Goal: Entertainment & Leisure: Consume media (video, audio)

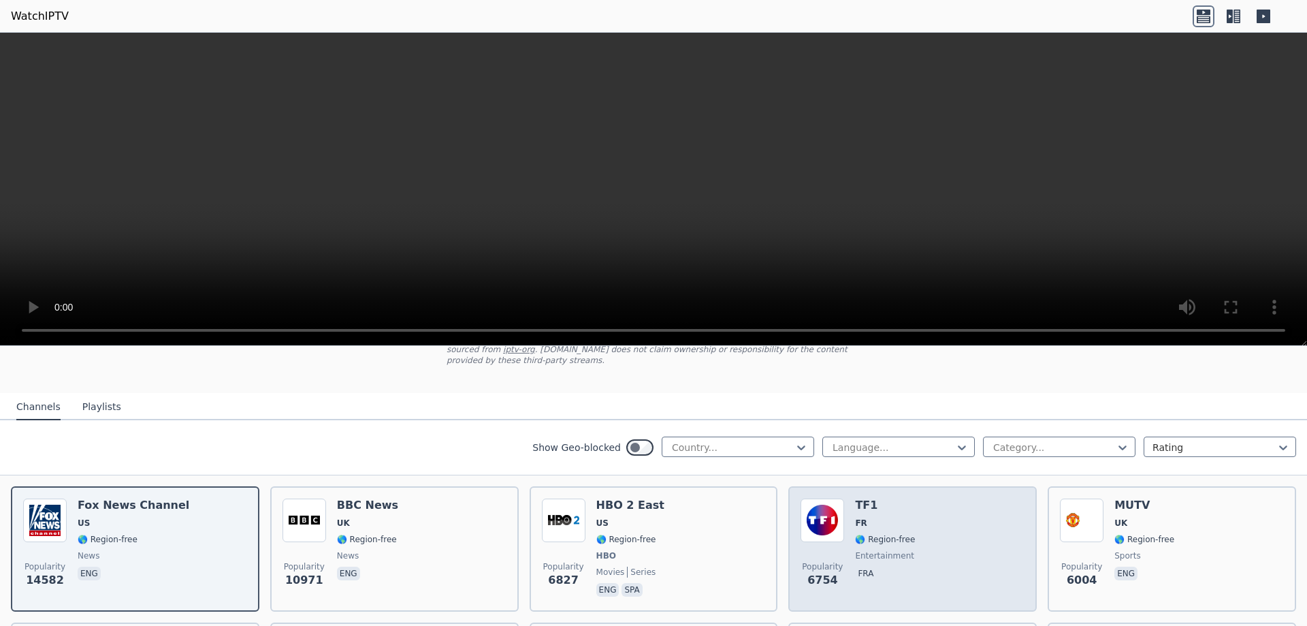
scroll to position [136, 0]
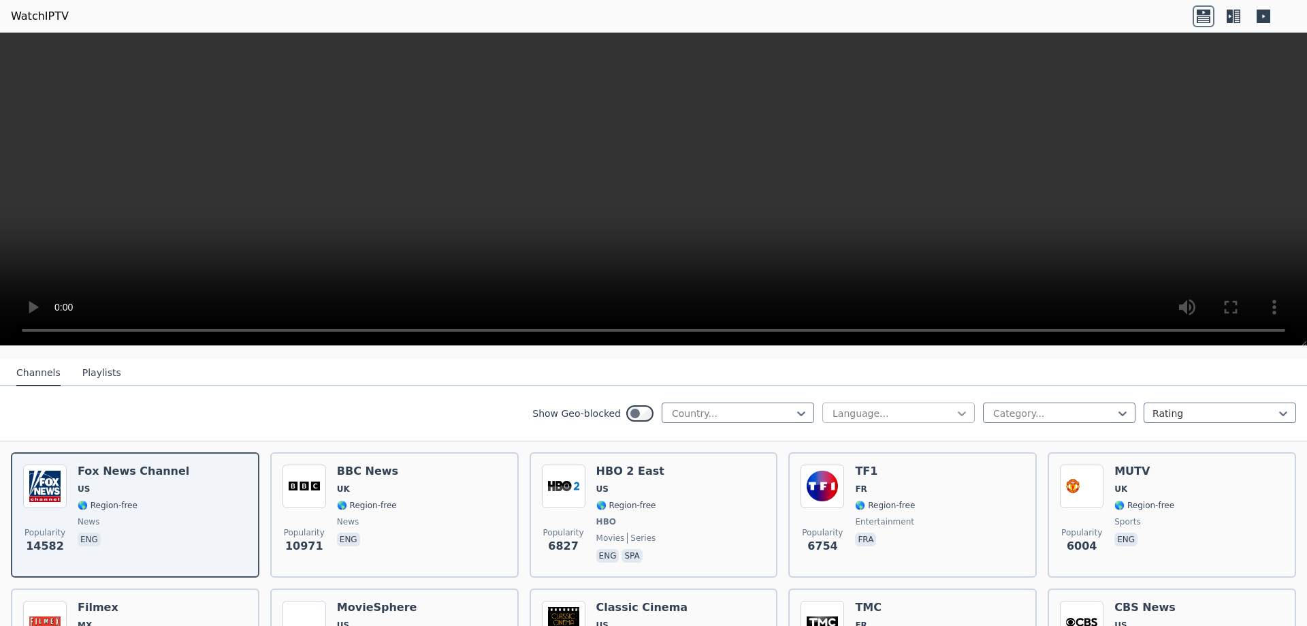
click at [955, 407] on icon at bounding box center [962, 414] width 14 height 14
click at [838, 505] on div "French" at bounding box center [899, 517] width 153 height 25
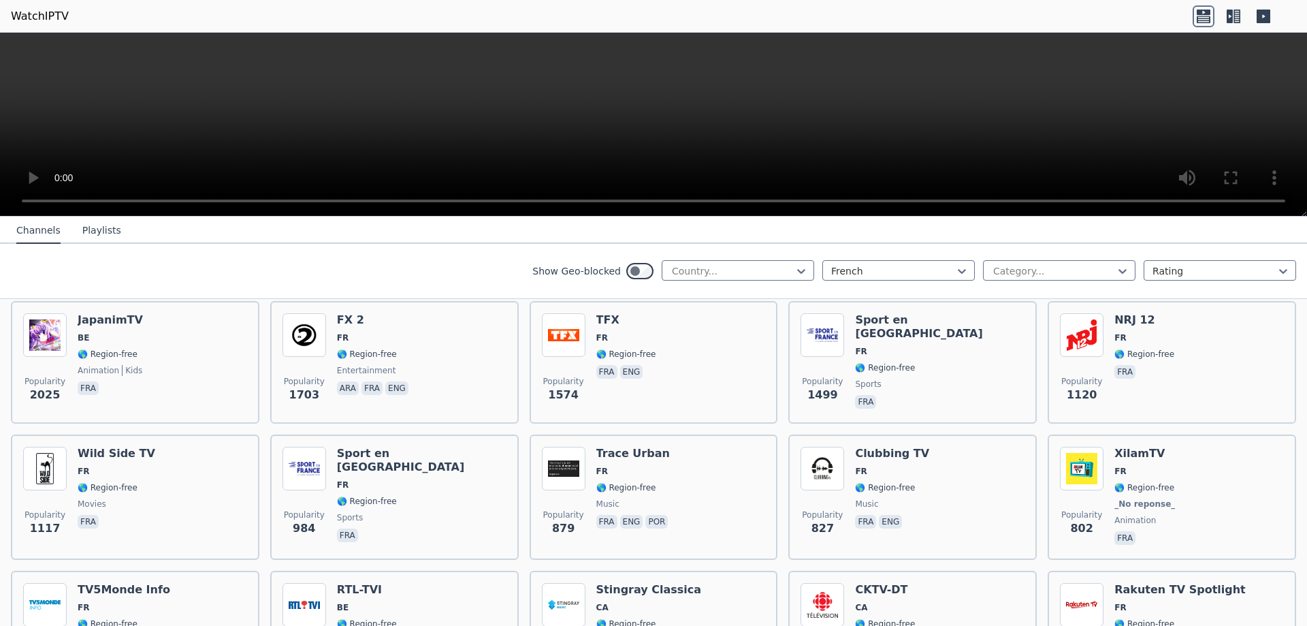
scroll to position [340, 0]
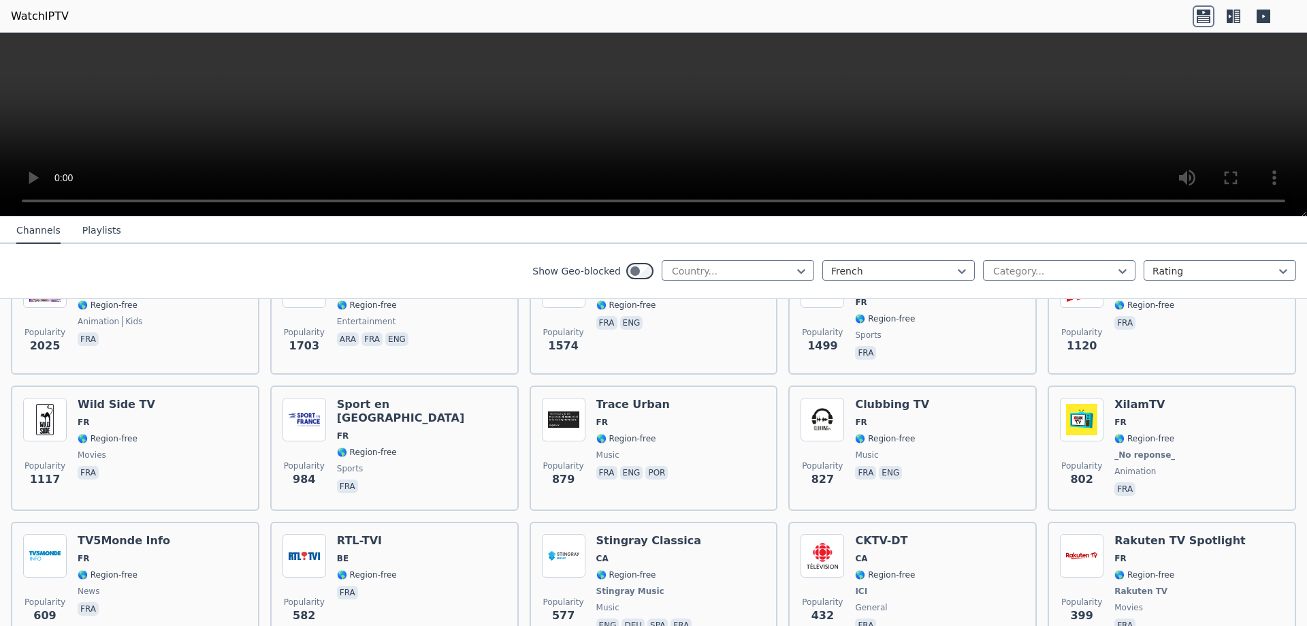
click at [85, 232] on button "Playlists" at bounding box center [101, 231] width 39 height 26
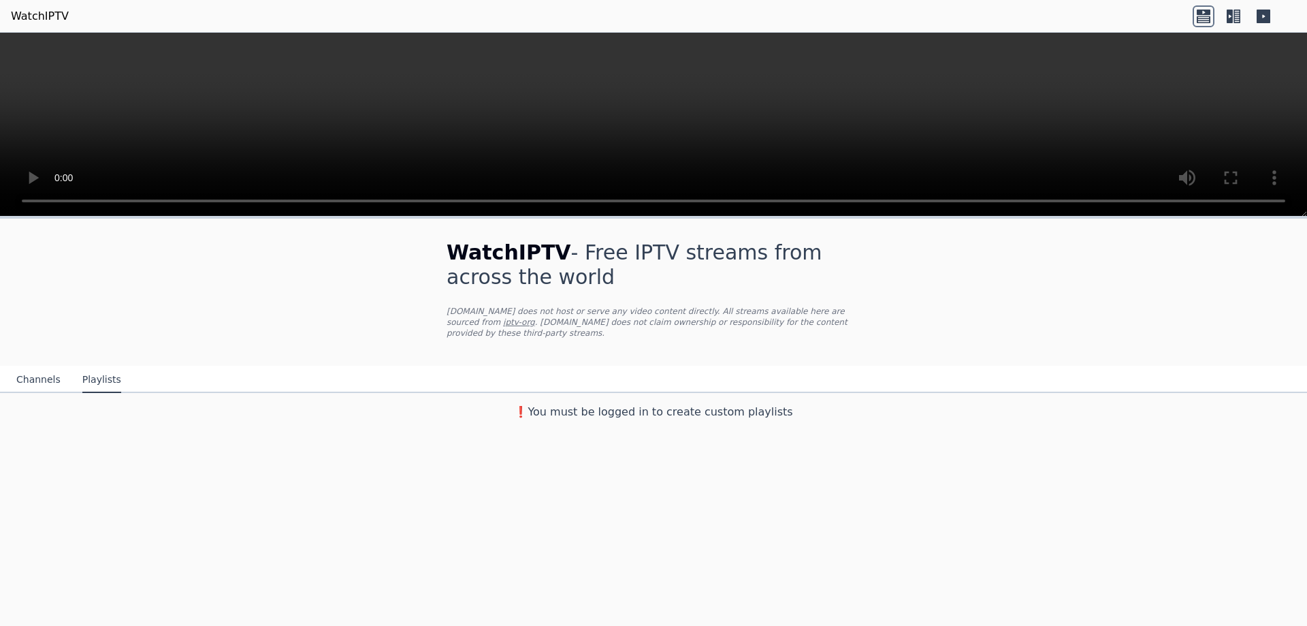
scroll to position [0, 0]
click at [26, 367] on button "Channels" at bounding box center [38, 380] width 44 height 26
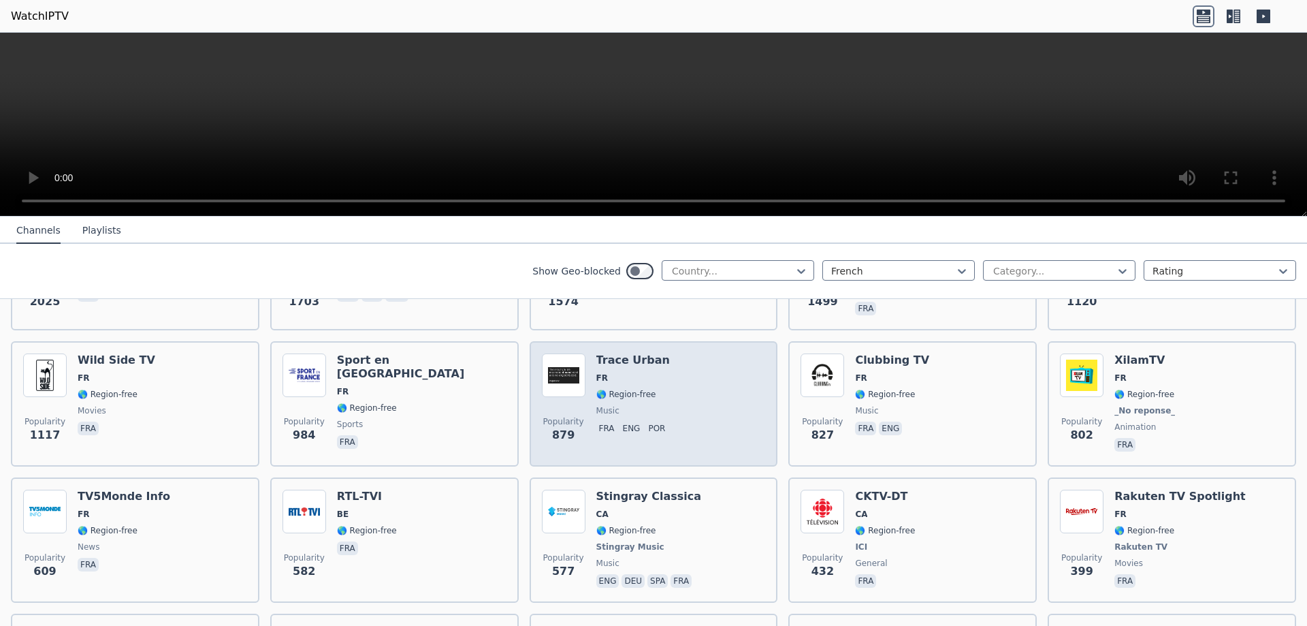
scroll to position [409, 0]
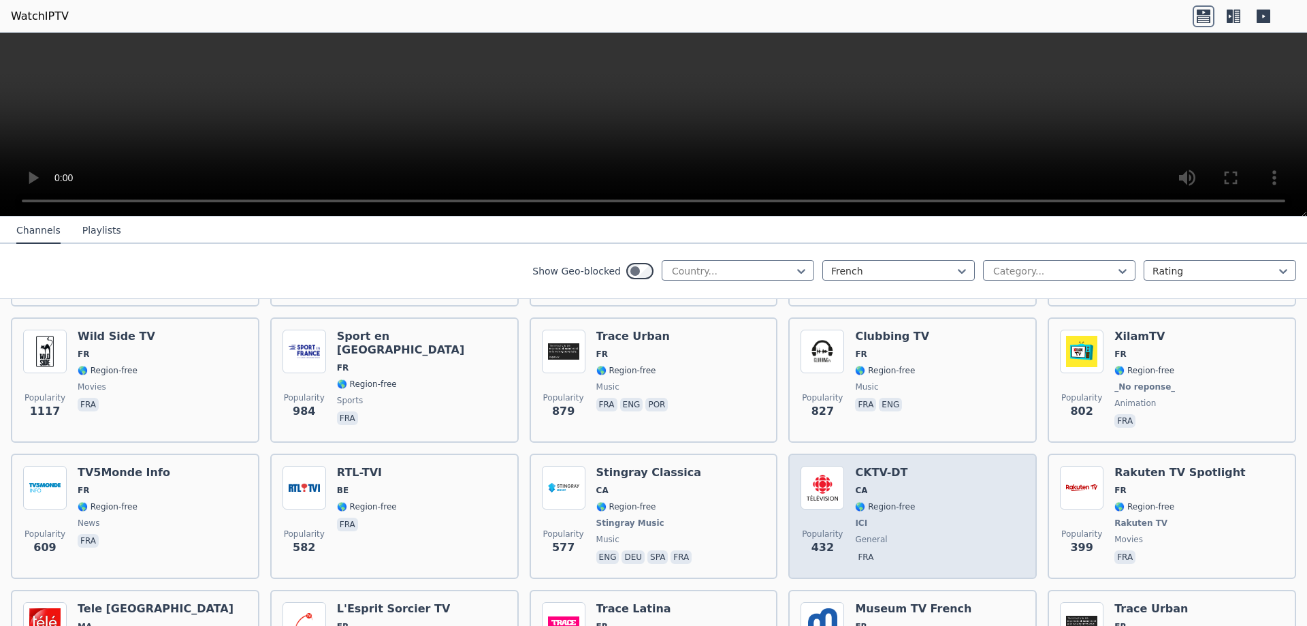
click at [812, 477] on img at bounding box center [823, 488] width 44 height 44
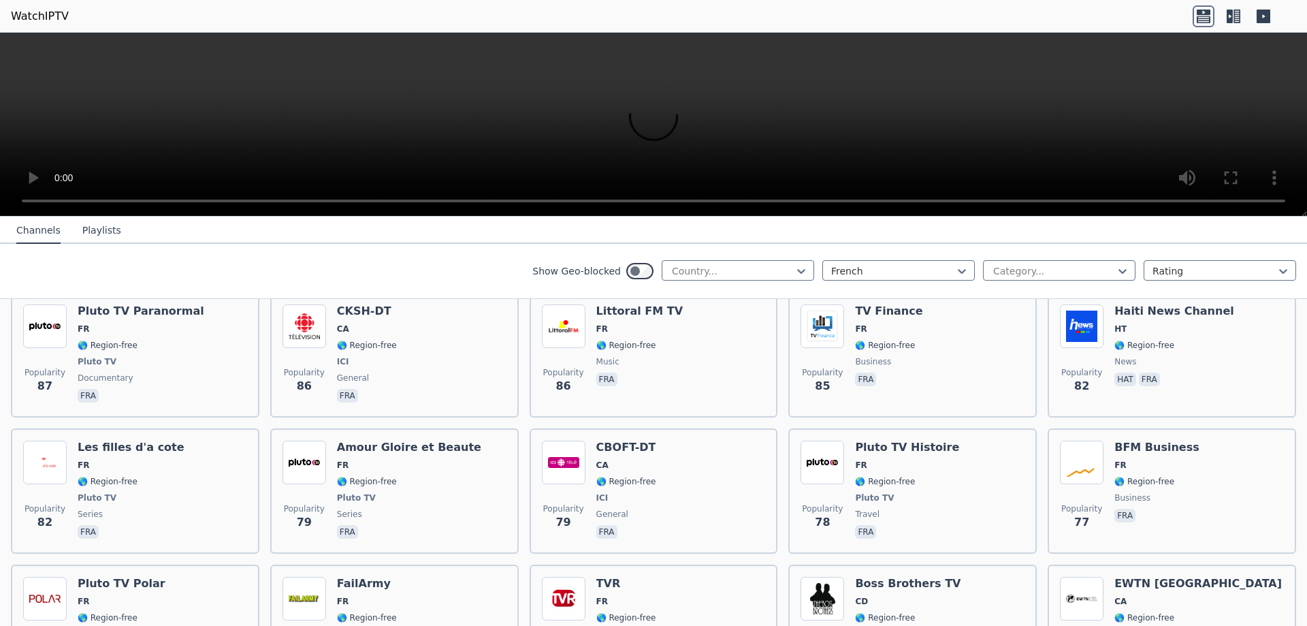
scroll to position [2656, 0]
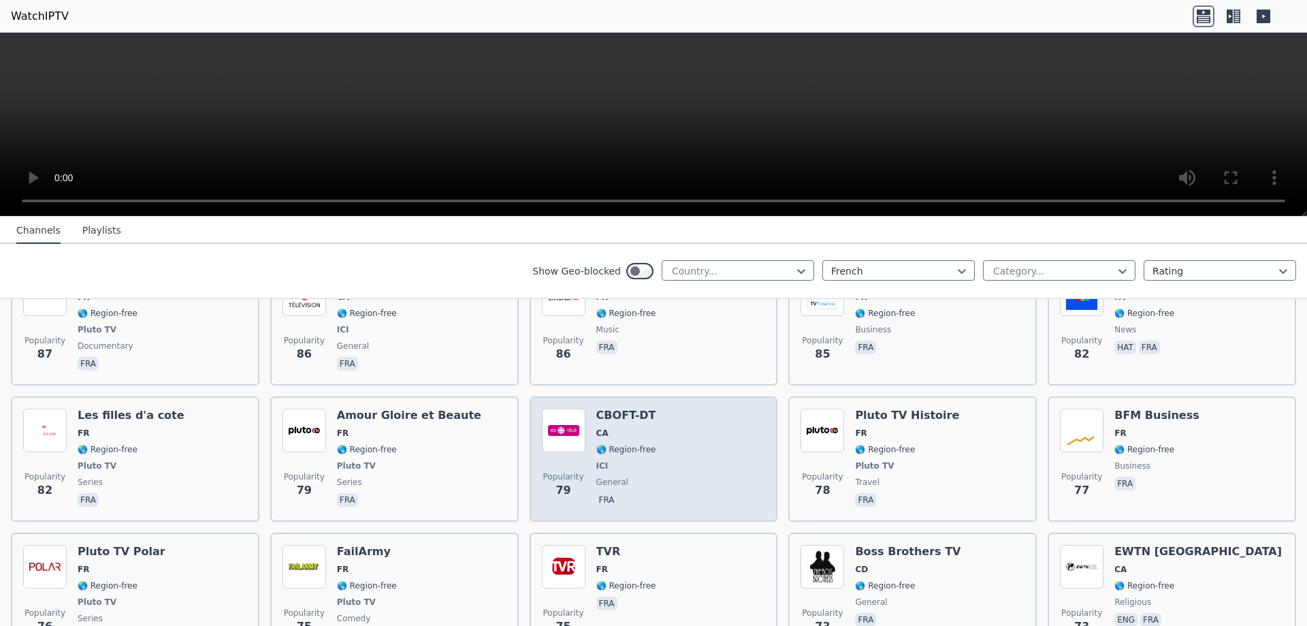
click at [646, 428] on div "Popularity 79 CBOFT-DT CA 🌎 Region-free ICI general fra" at bounding box center [654, 459] width 224 height 101
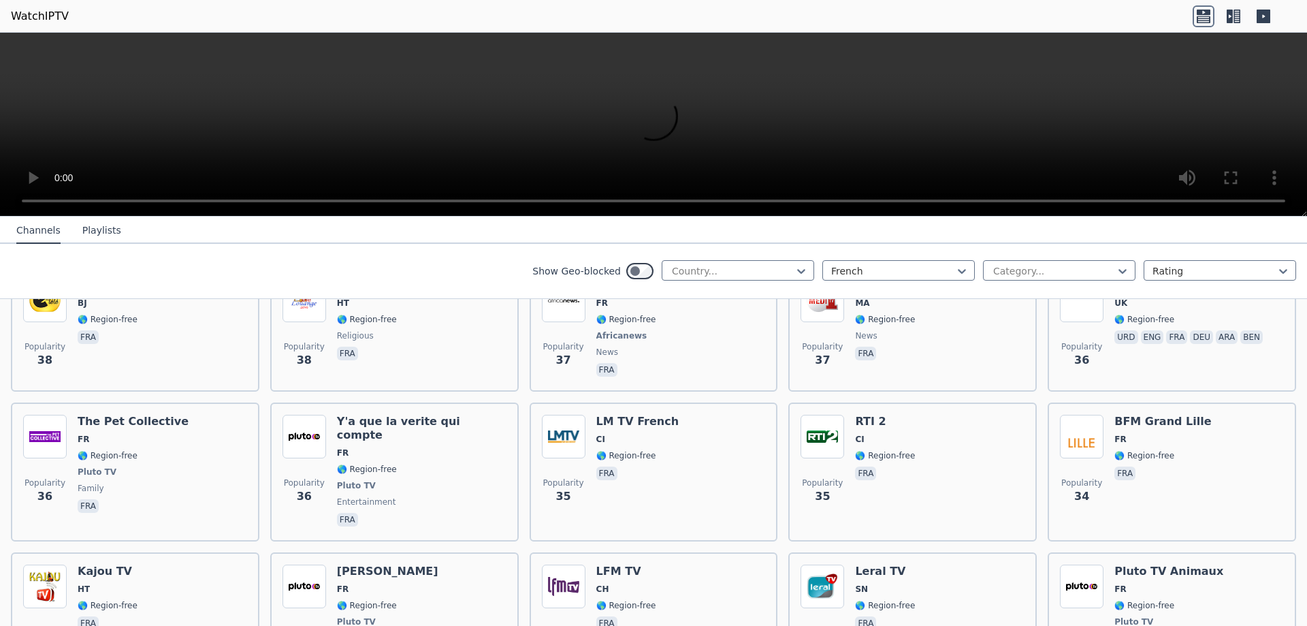
scroll to position [5175, 0]
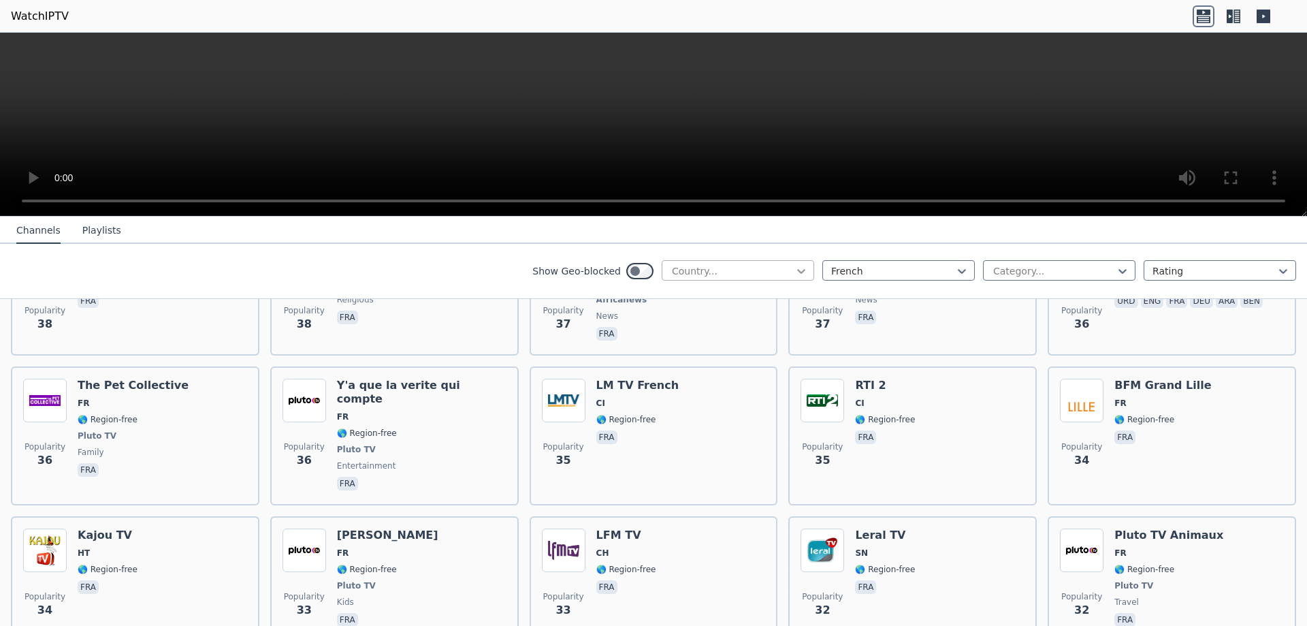
click at [795, 270] on icon at bounding box center [802, 271] width 14 height 14
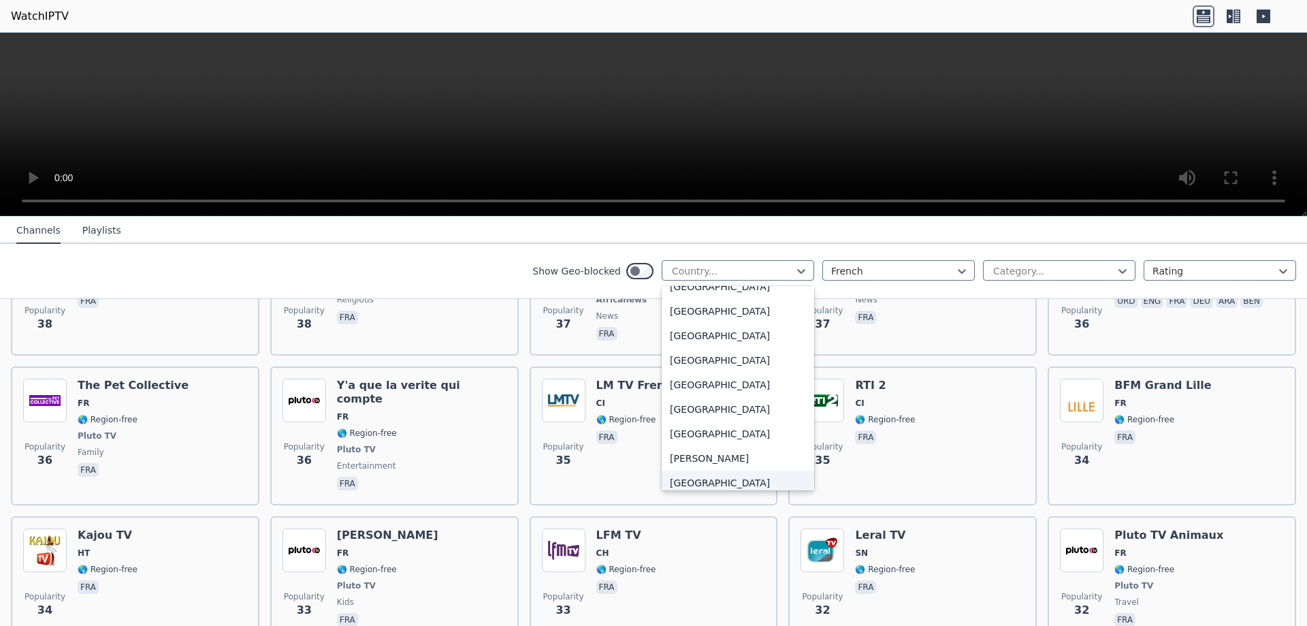
scroll to position [749, 0]
click at [672, 360] on div "Canada" at bounding box center [738, 361] width 153 height 25
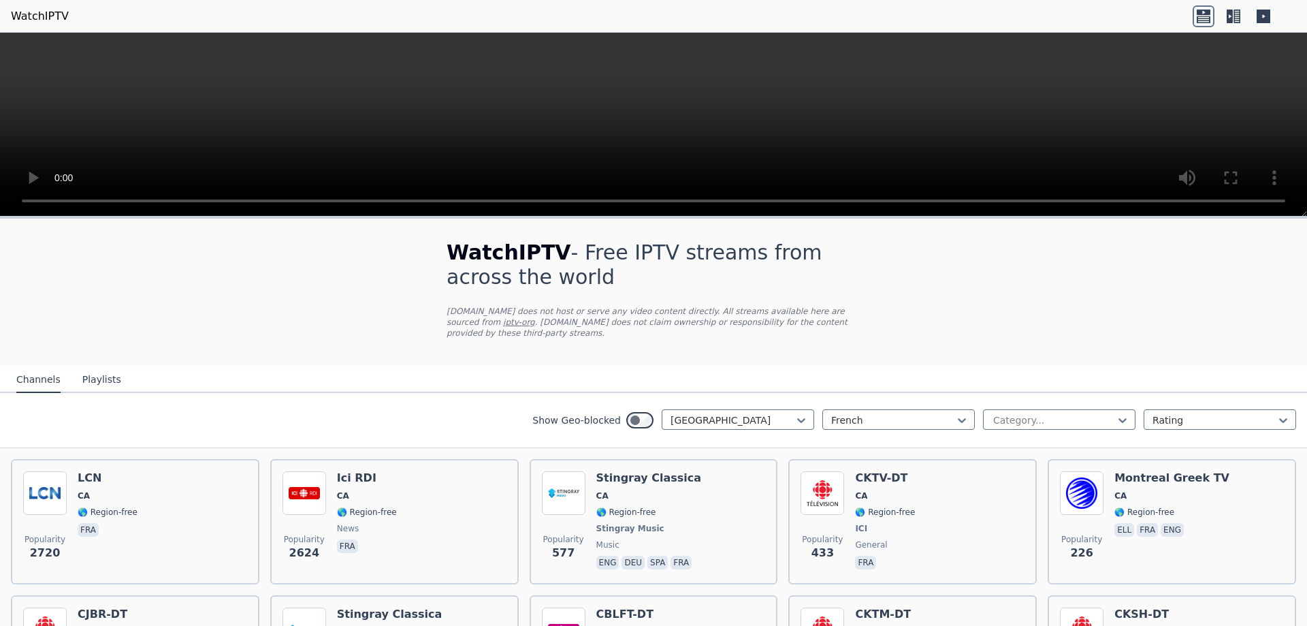
scroll to position [68, 0]
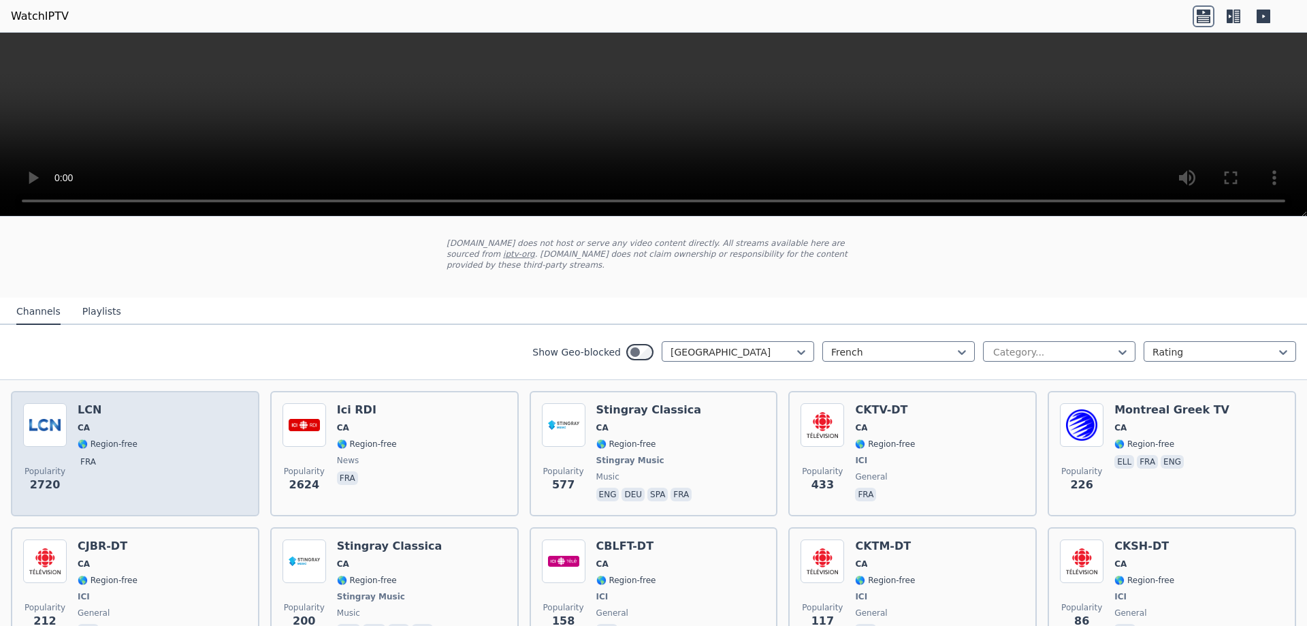
click at [52, 424] on img at bounding box center [45, 425] width 44 height 44
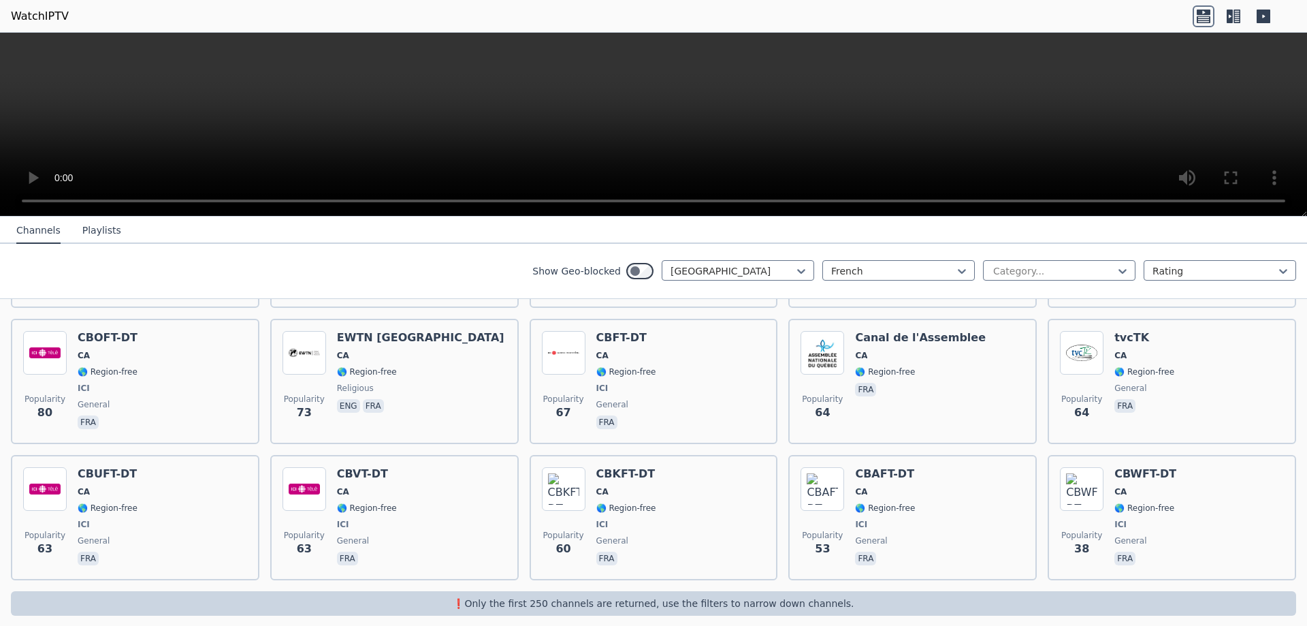
scroll to position [413, 0]
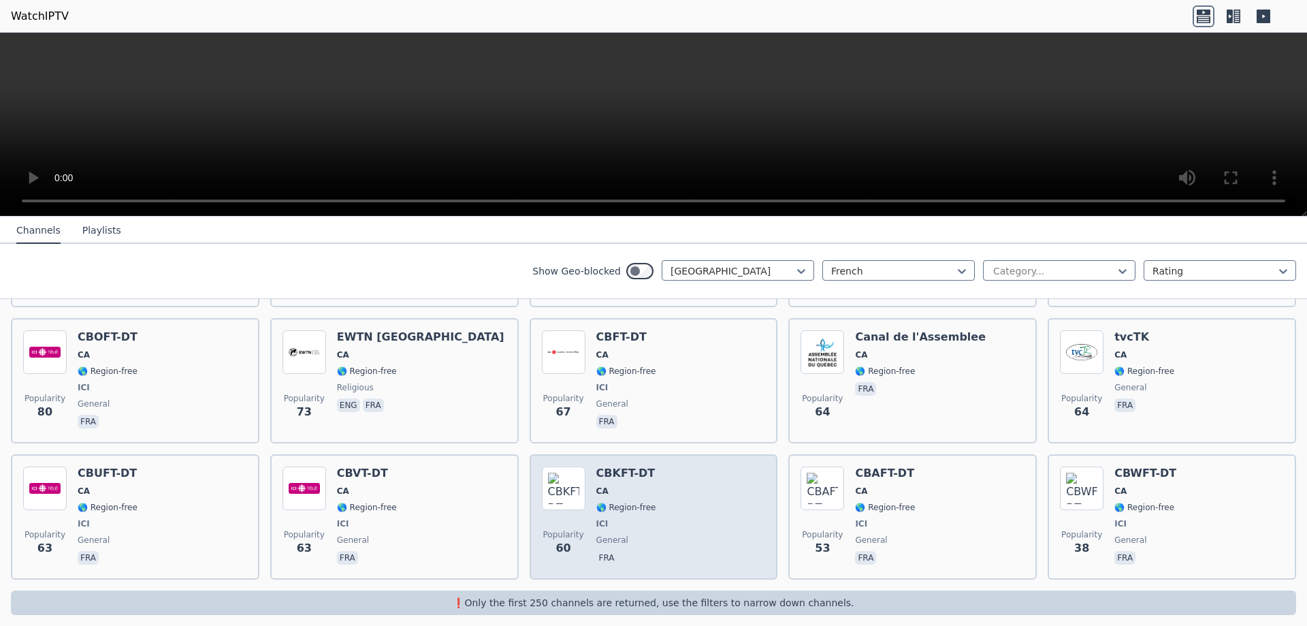
click at [625, 502] on span "🌎 Region-free" at bounding box center [627, 507] width 60 height 11
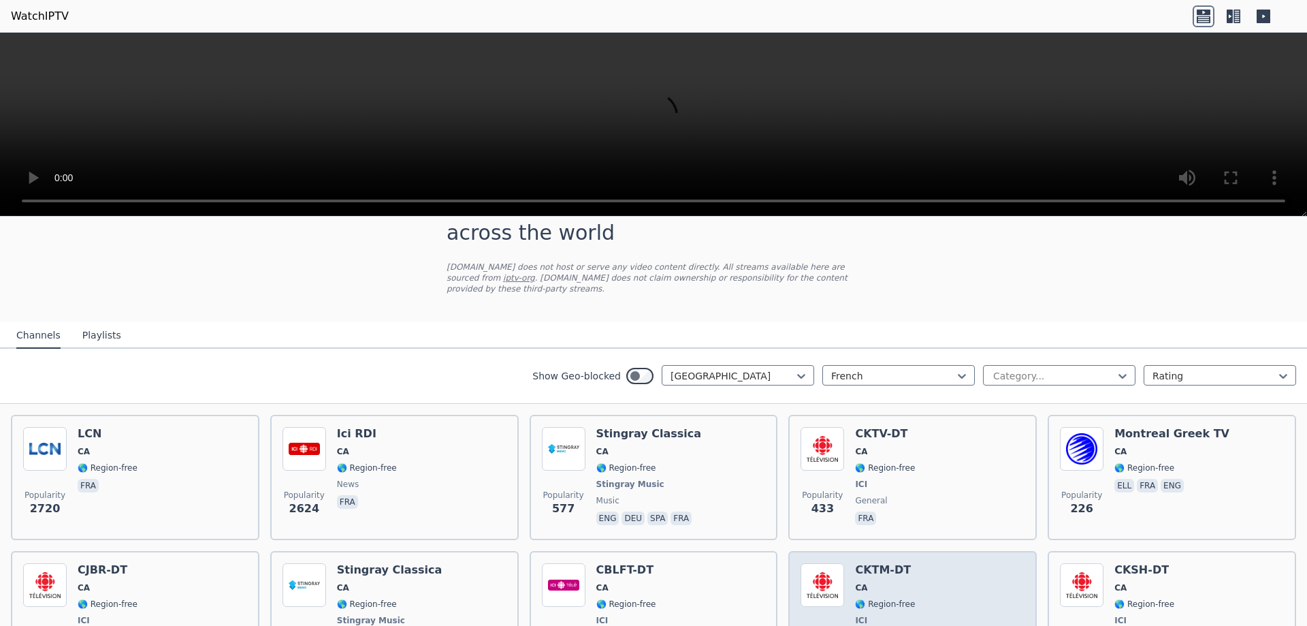
scroll to position [0, 0]
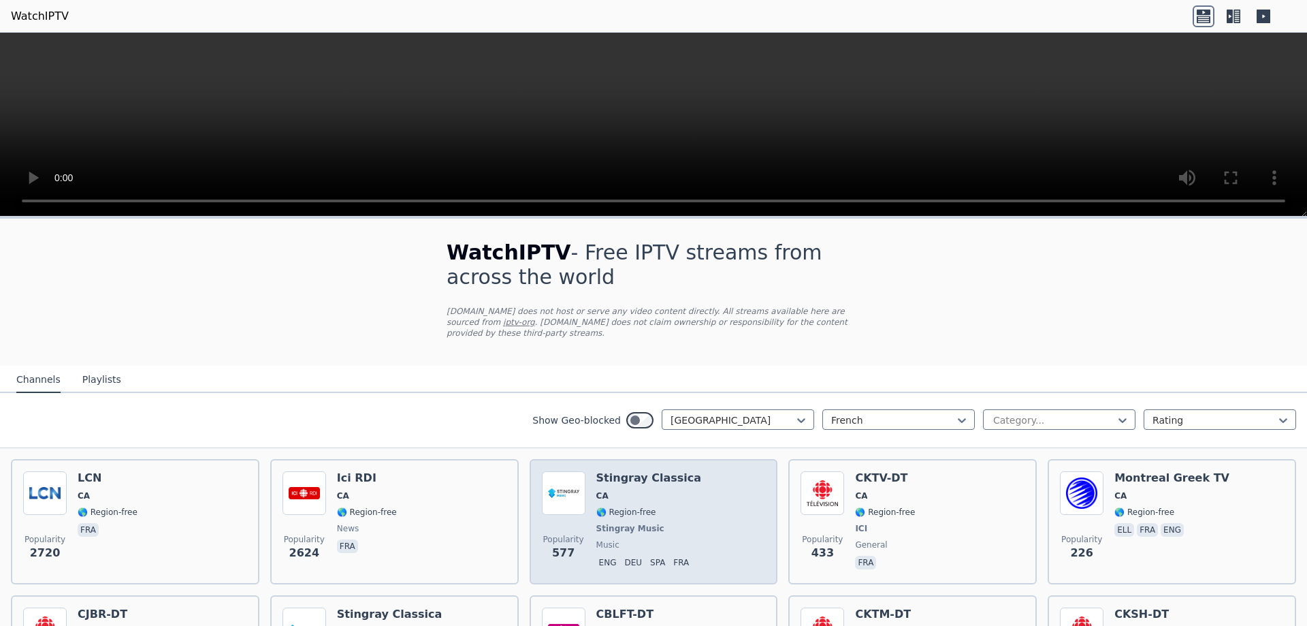
click at [648, 507] on span "🌎 Region-free" at bounding box center [650, 512] width 106 height 11
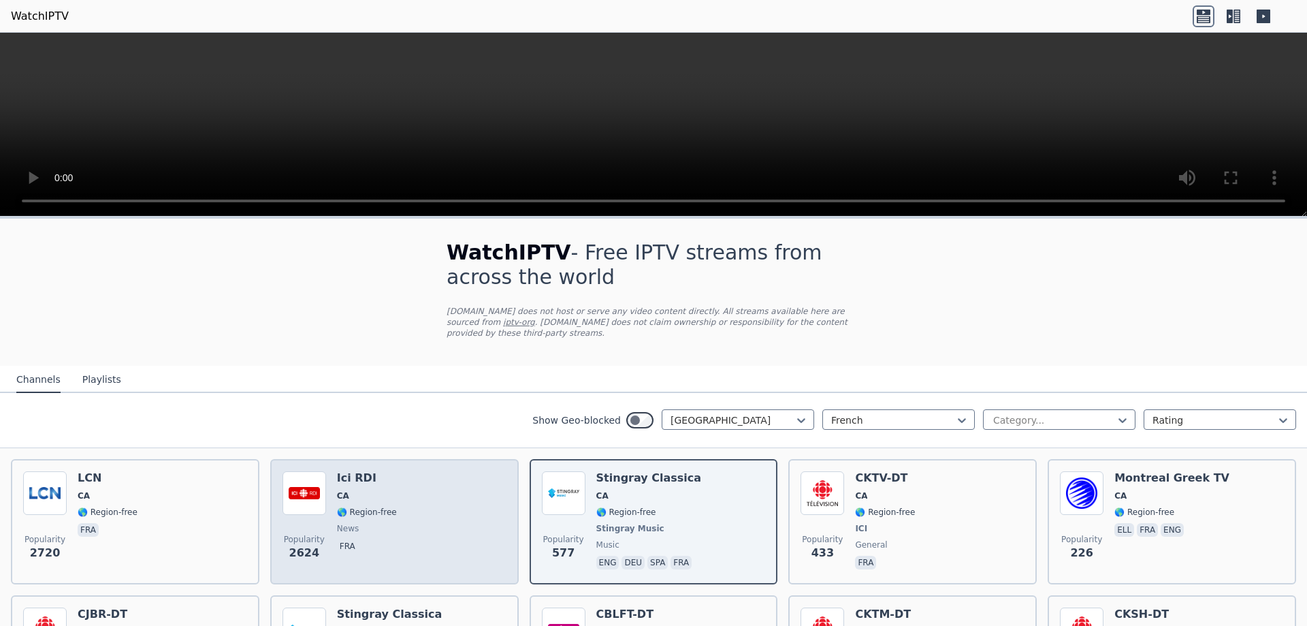
click at [377, 507] on span "🌎 Region-free" at bounding box center [367, 512] width 60 height 11
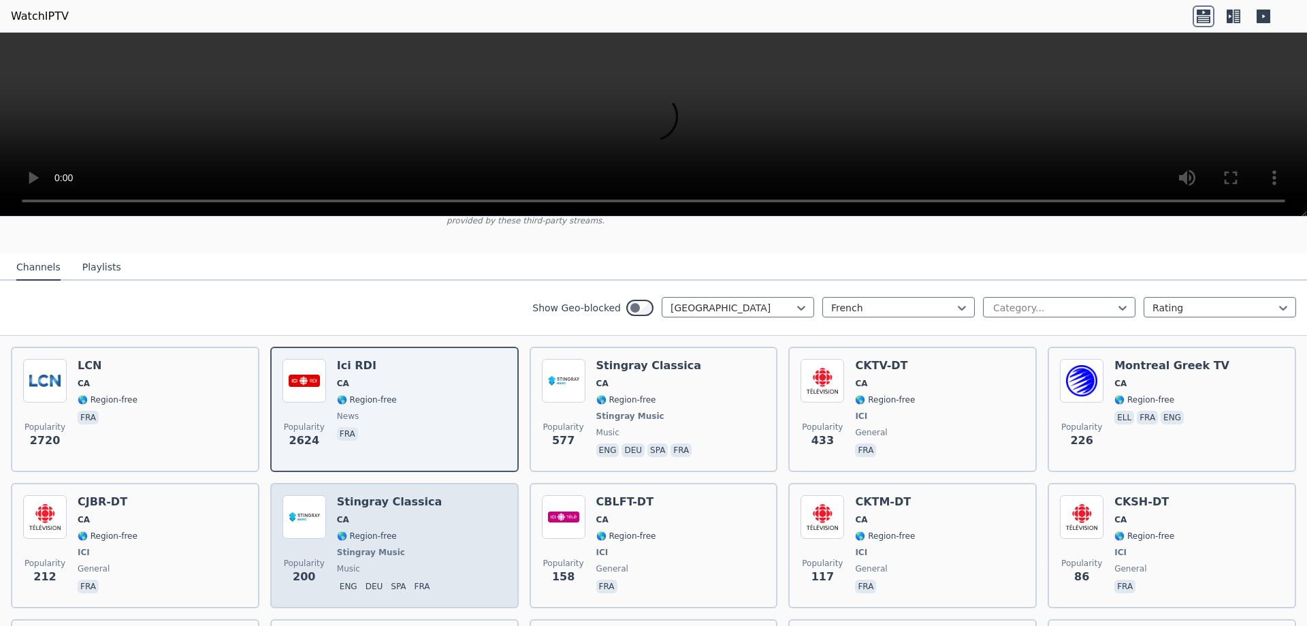
scroll to position [136, 0]
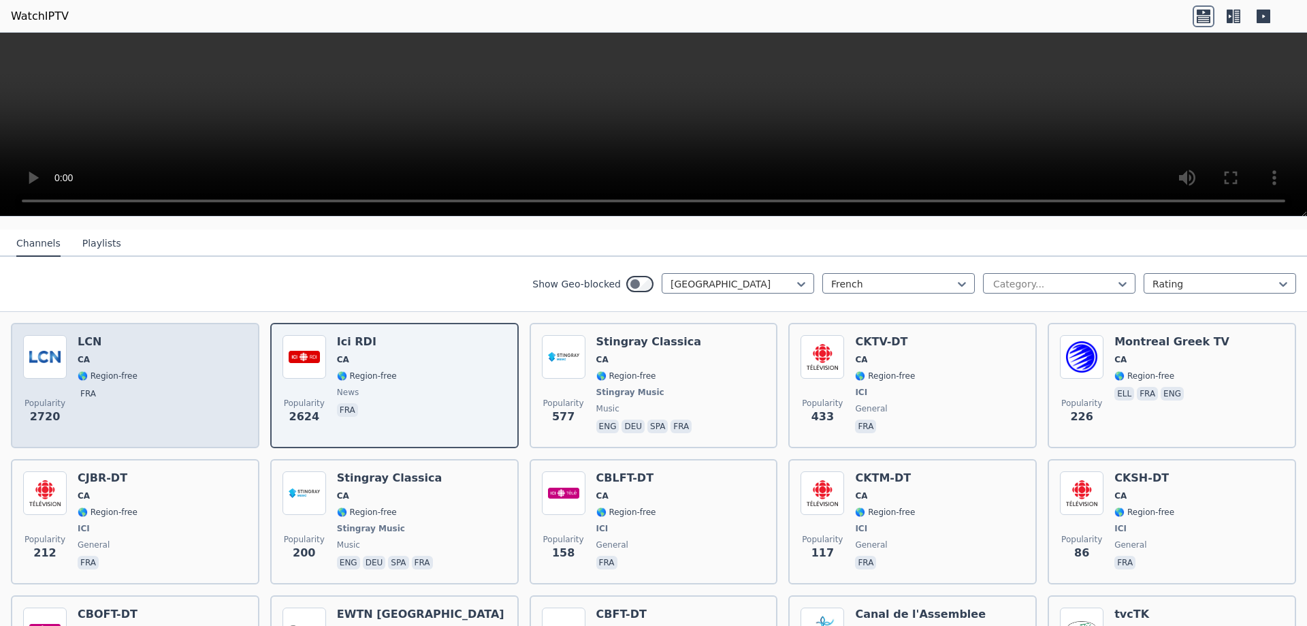
click at [116, 370] on span "🌎 Region-free" at bounding box center [108, 375] width 60 height 11
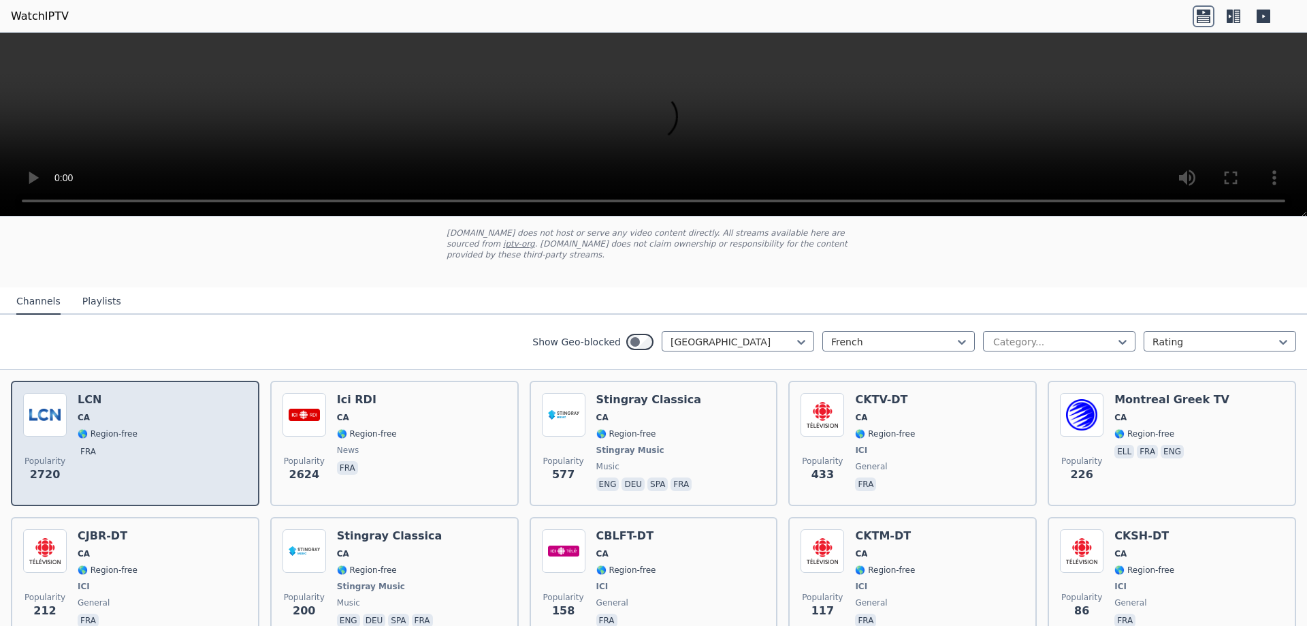
scroll to position [0, 0]
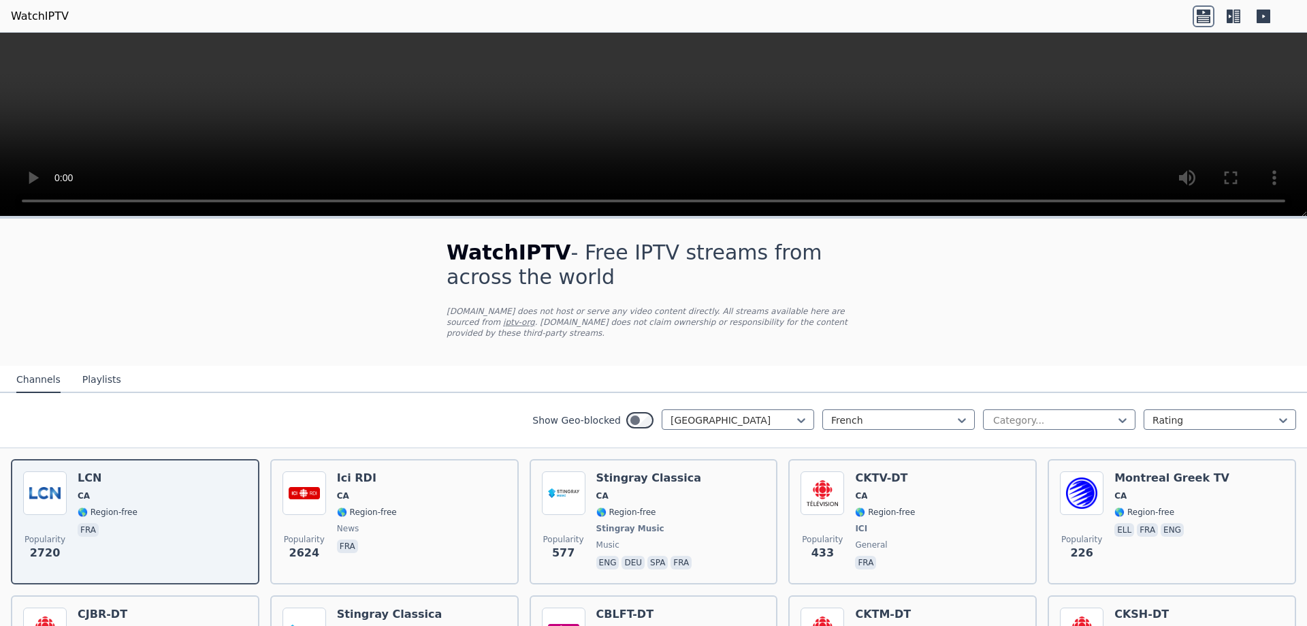
drag, startPoint x: 1241, startPoint y: 0, endPoint x: 981, endPoint y: 20, distance: 261.6
click at [981, 20] on header "WatchIPTV" at bounding box center [653, 16] width 1307 height 33
drag, startPoint x: 45, startPoint y: 15, endPoint x: 358, endPoint y: 303, distance: 425.0
click at [358, 303] on div "WatchIPTV - Free IPTV streams from across the world WatchIPTV.xyz does not host…" at bounding box center [653, 634] width 1307 height 831
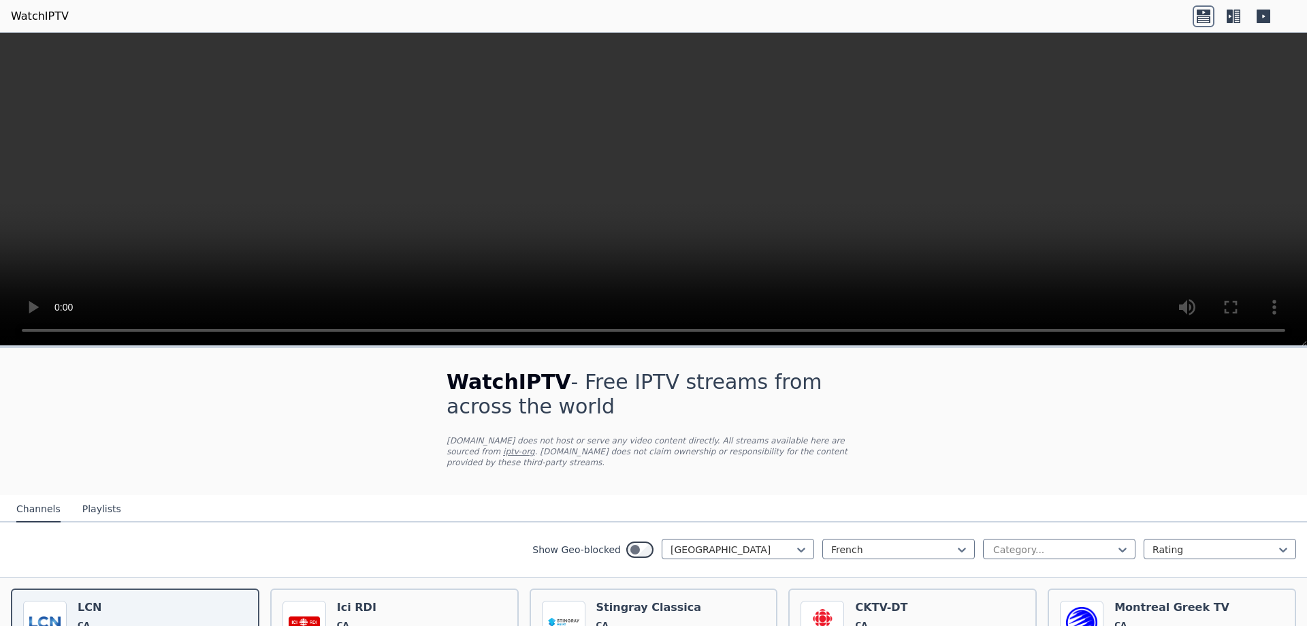
click at [86, 499] on button "Playlists" at bounding box center [101, 509] width 39 height 26
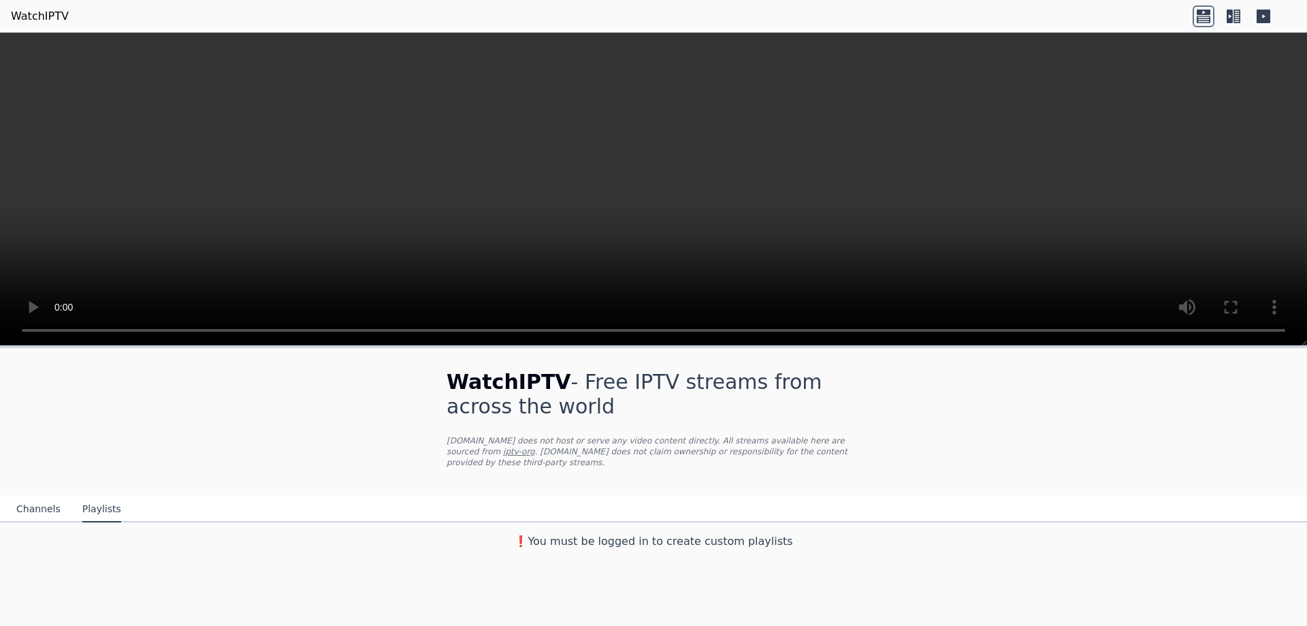
click at [29, 499] on button "Channels" at bounding box center [38, 509] width 44 height 26
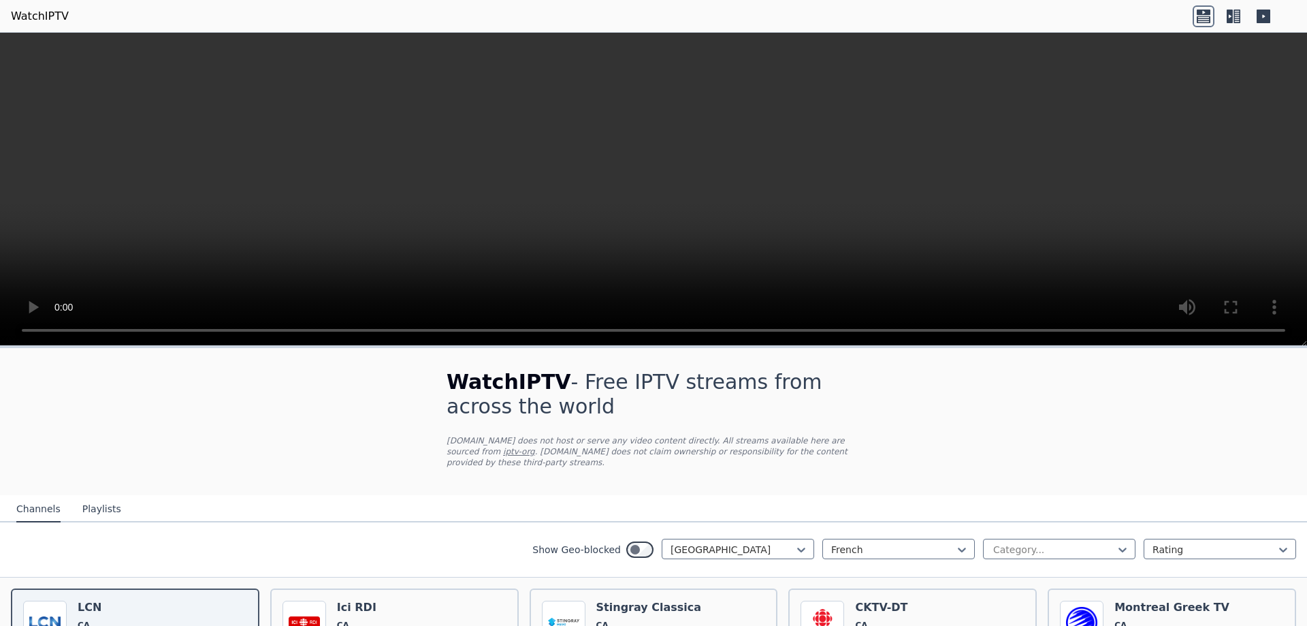
click at [1264, 15] on icon at bounding box center [1264, 16] width 22 height 22
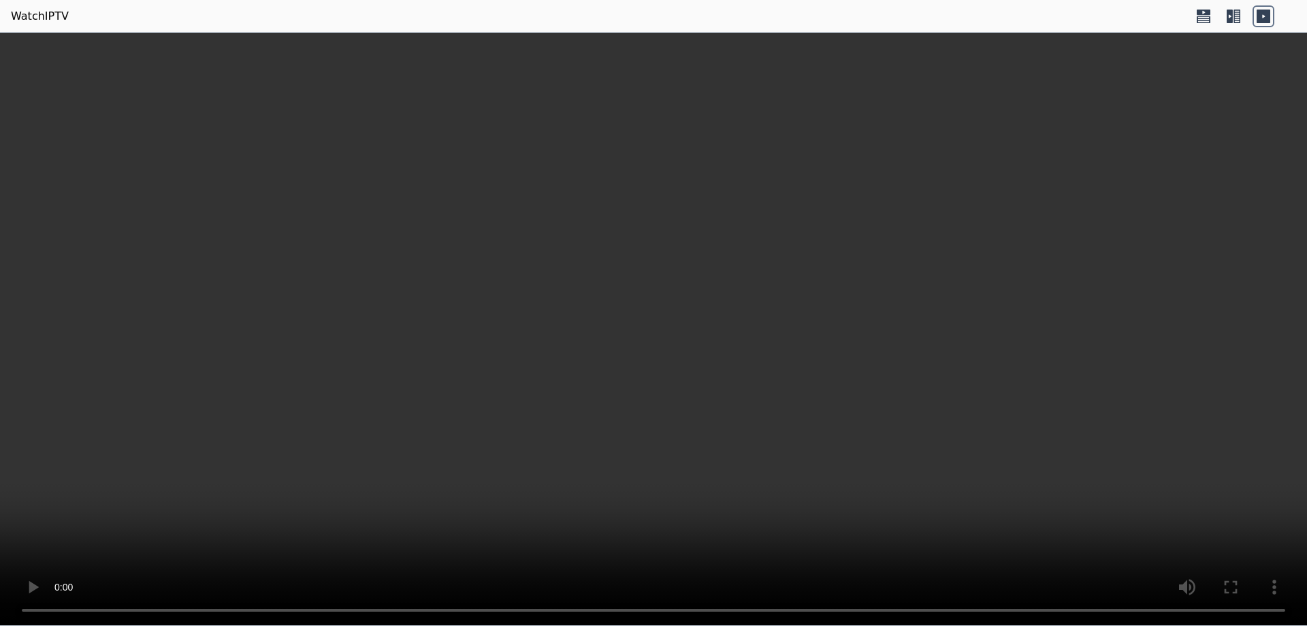
click at [1264, 15] on icon at bounding box center [1264, 16] width 22 height 22
click at [1232, 14] on icon at bounding box center [1230, 17] width 6 height 14
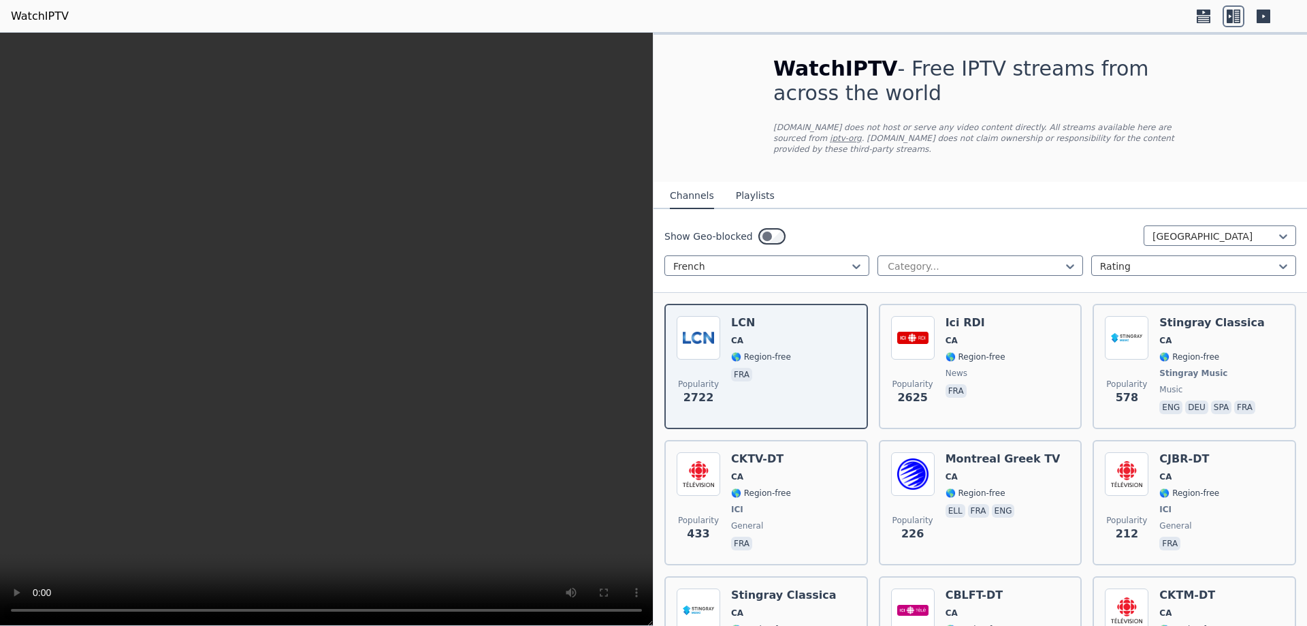
click at [538, 155] on video at bounding box center [326, 329] width 653 height 593
click at [1269, 14] on icon at bounding box center [1264, 17] width 14 height 14
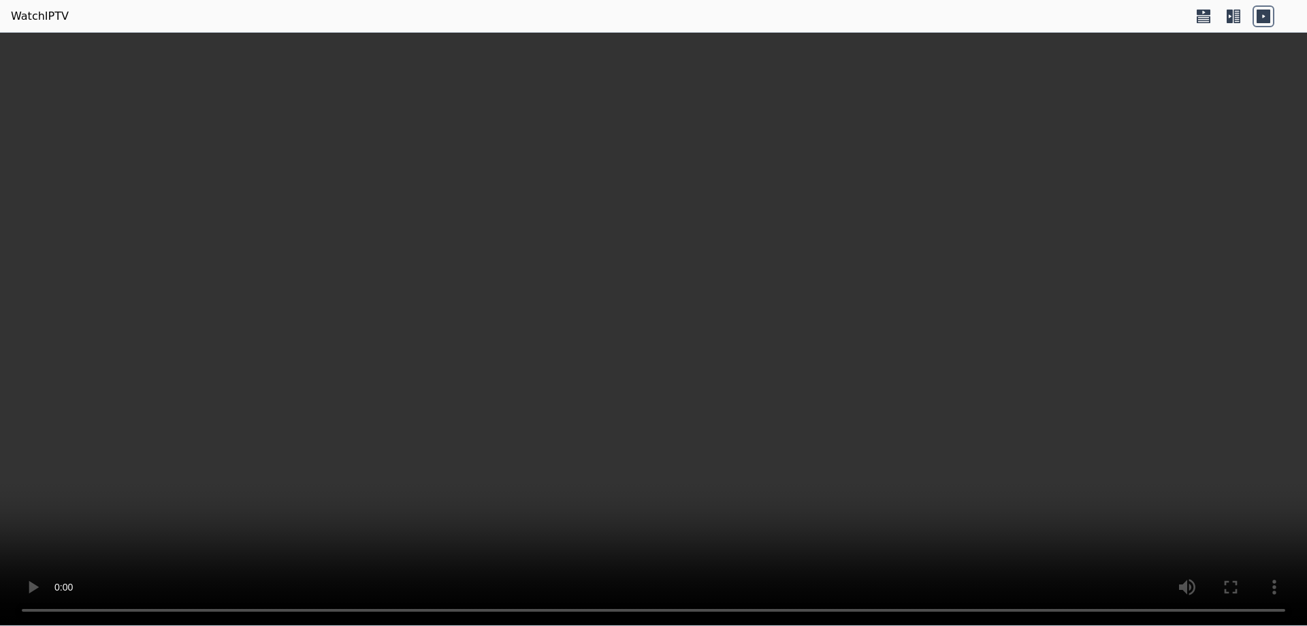
click at [1225, 14] on icon at bounding box center [1234, 16] width 22 height 22
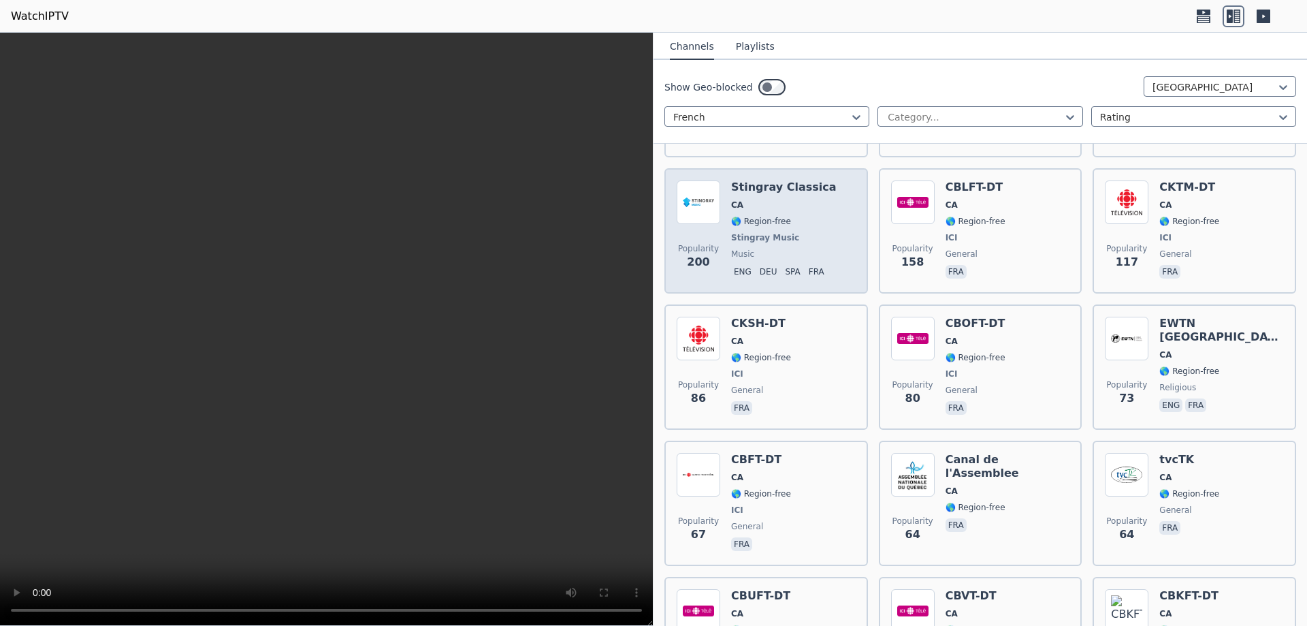
scroll to position [409, 0]
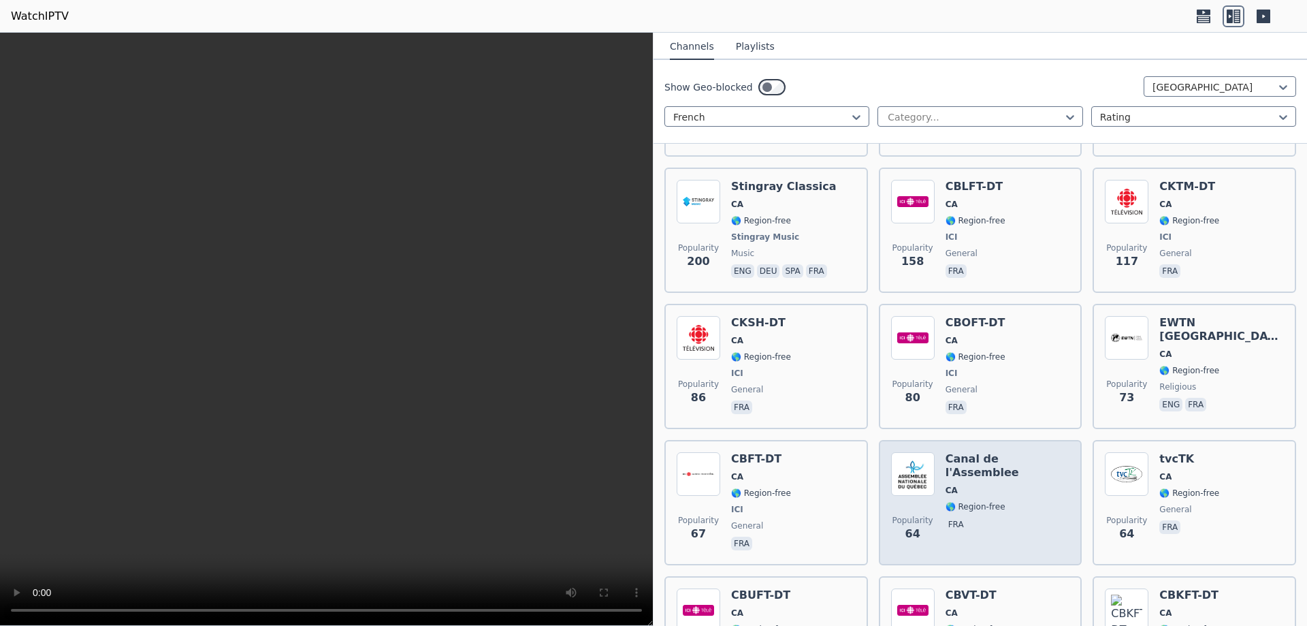
click at [962, 459] on div "Canal de l'Assemblee CA 🌎 Region-free fra" at bounding box center [1008, 502] width 125 height 101
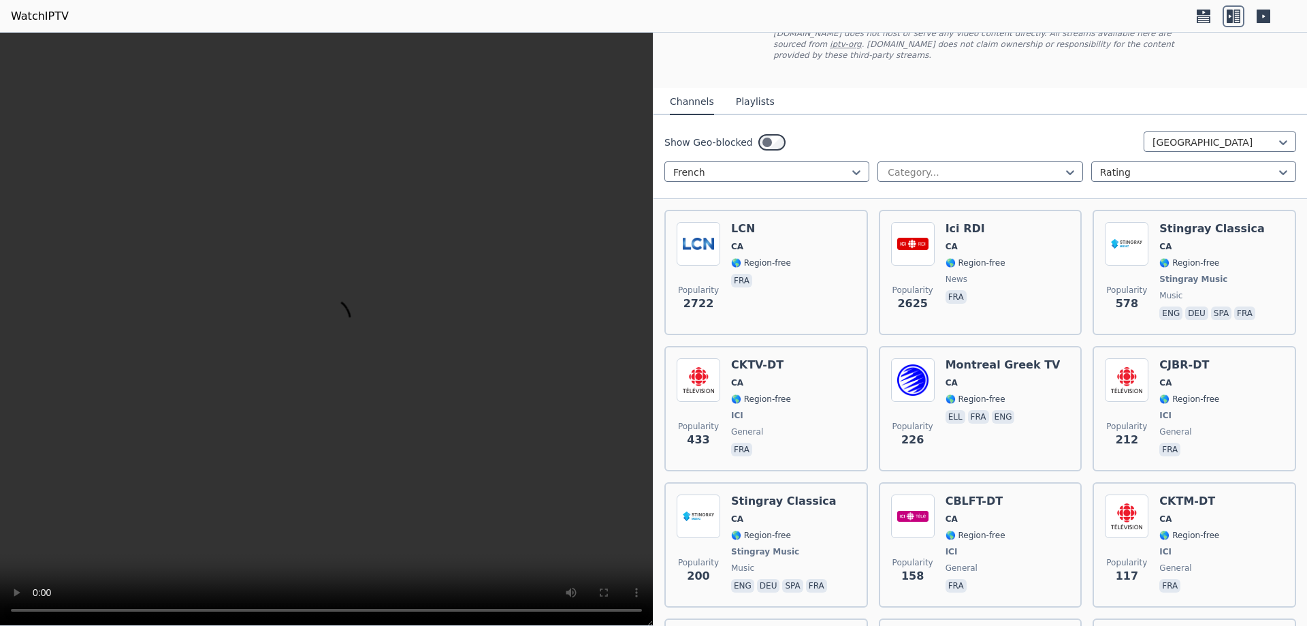
scroll to position [0, 0]
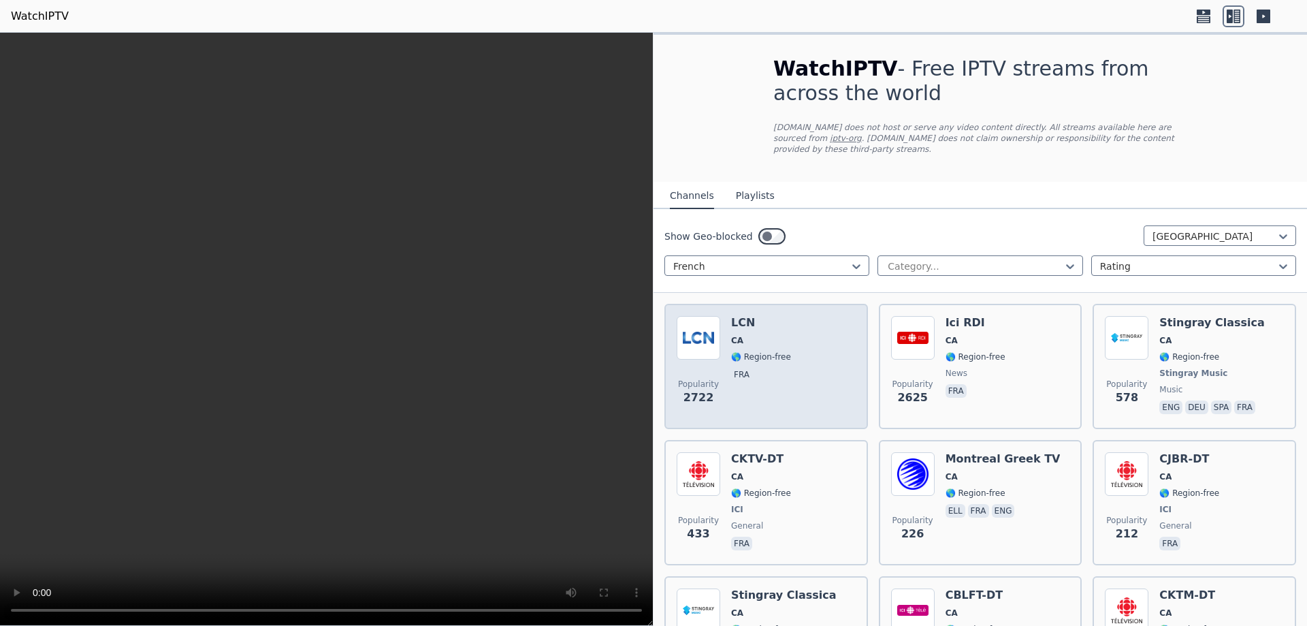
click at [752, 335] on div "LCN CA 🌎 Region-free fra" at bounding box center [761, 366] width 60 height 101
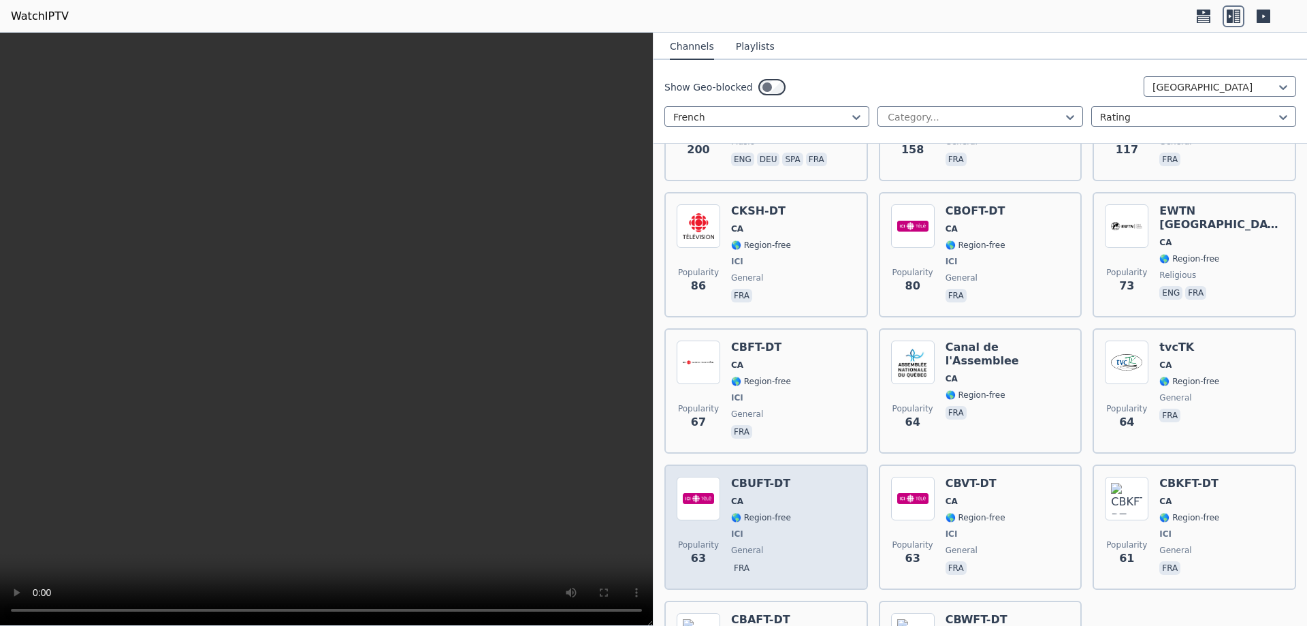
scroll to position [190, 0]
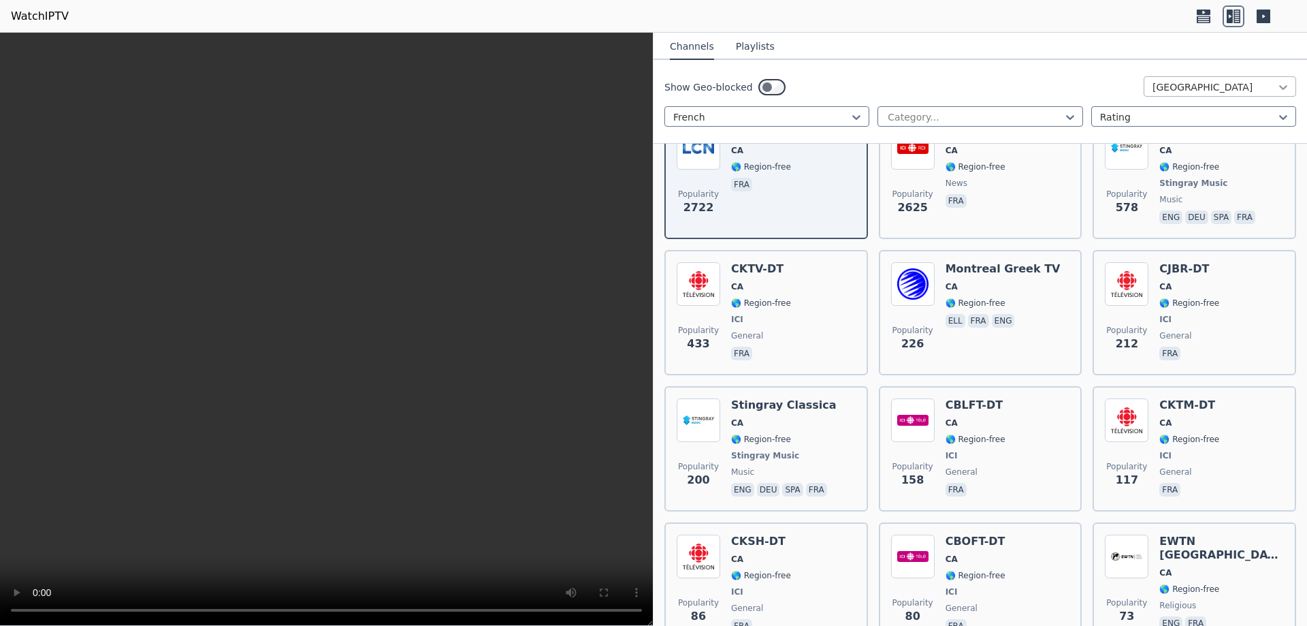
click at [1277, 84] on icon at bounding box center [1284, 87] width 14 height 14
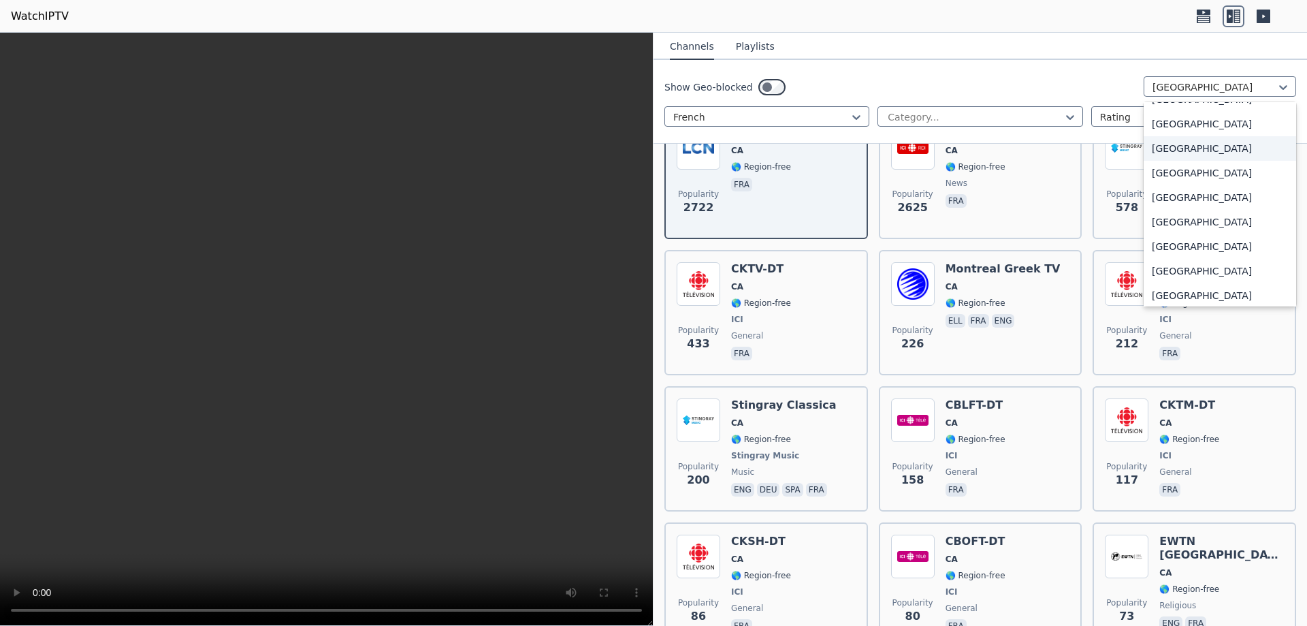
scroll to position [1525, 0]
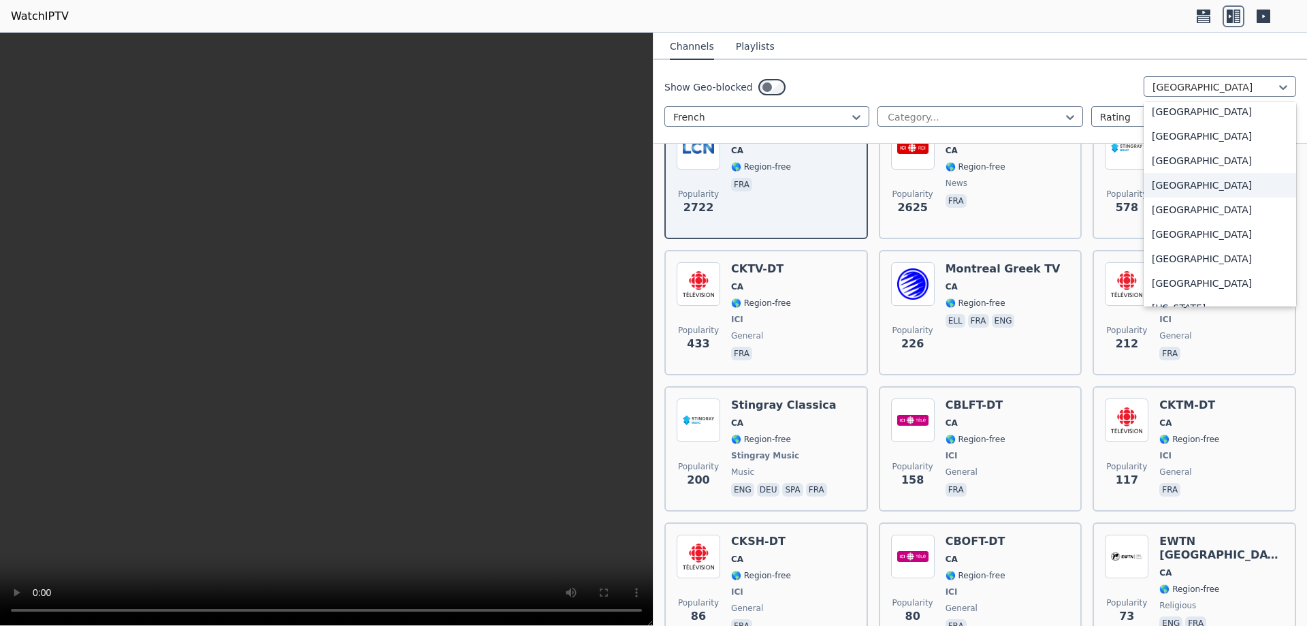
click at [1162, 197] on div "France" at bounding box center [1220, 185] width 153 height 25
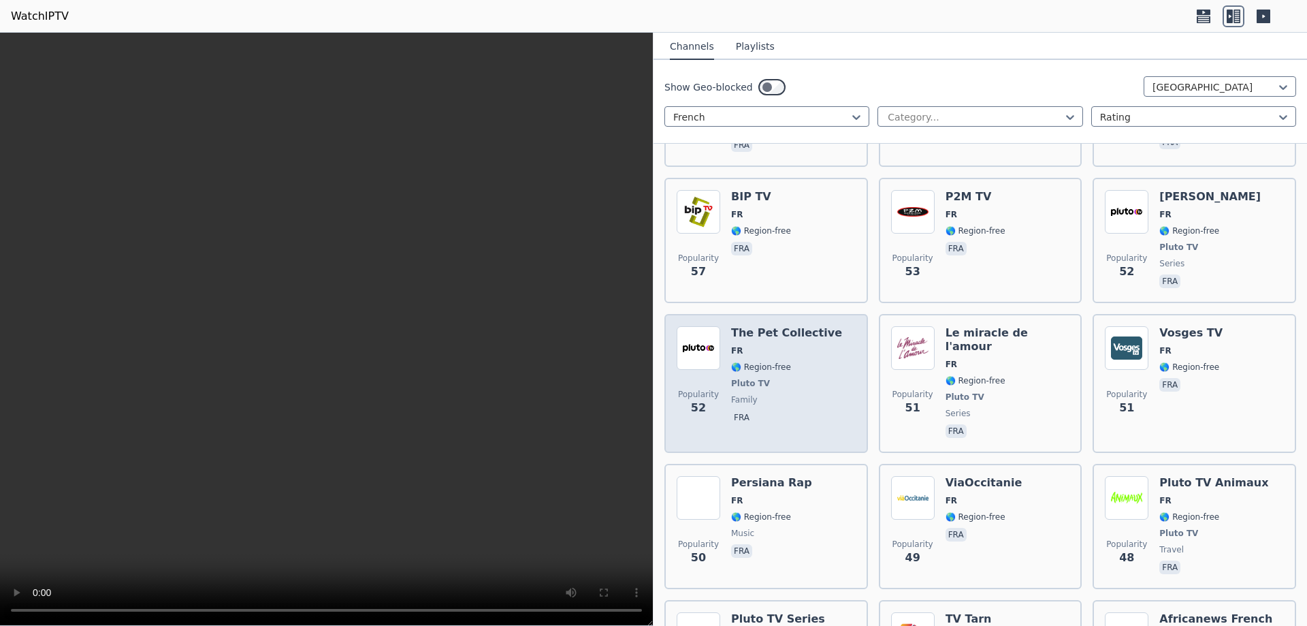
scroll to position [4426, 0]
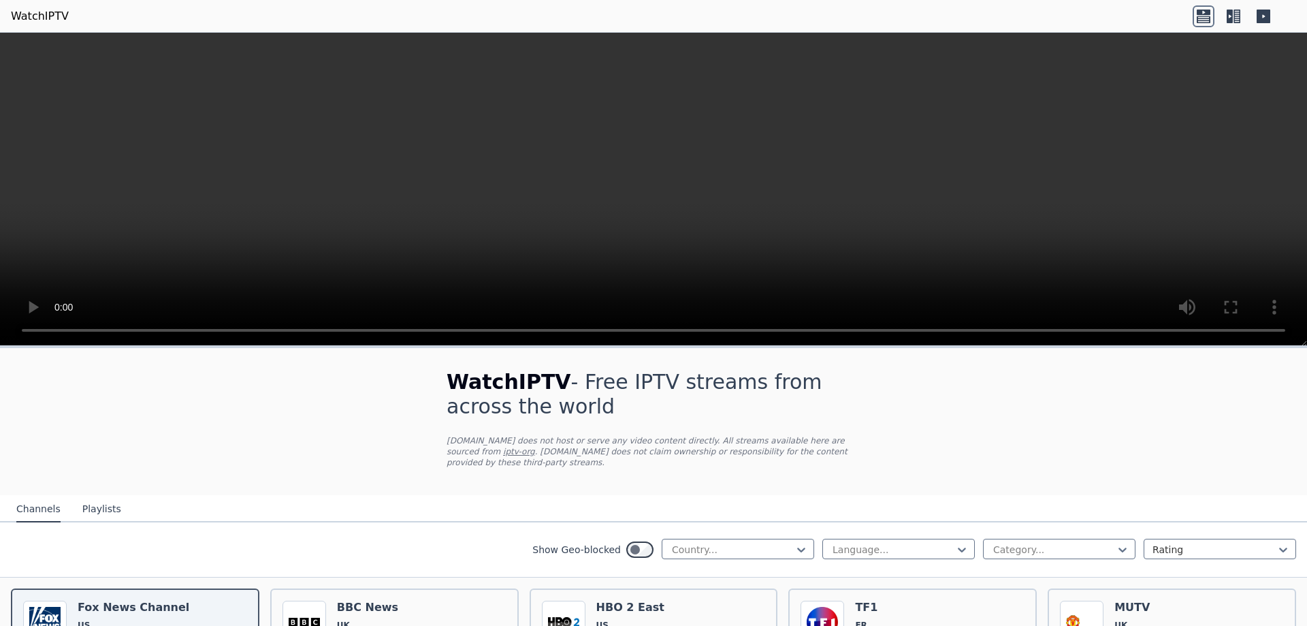
drag, startPoint x: 1136, startPoint y: 0, endPoint x: 204, endPoint y: 167, distance: 946.4
click at [204, 167] on video at bounding box center [653, 189] width 1307 height 313
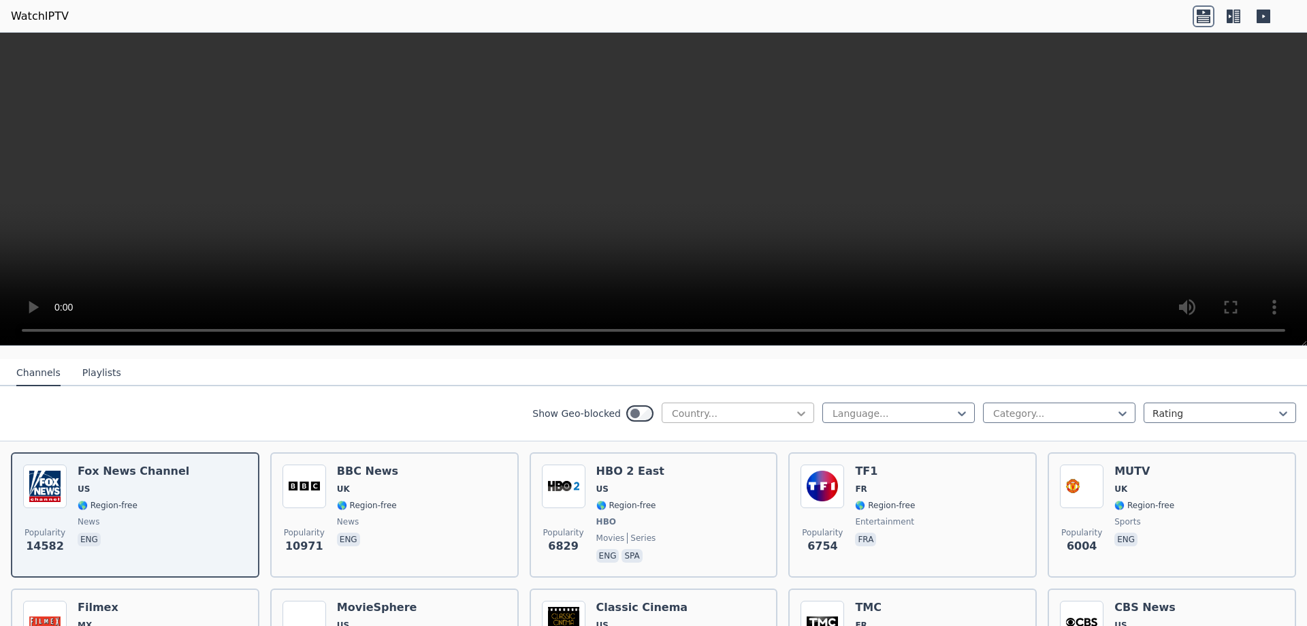
click at [795, 407] on icon at bounding box center [802, 414] width 14 height 14
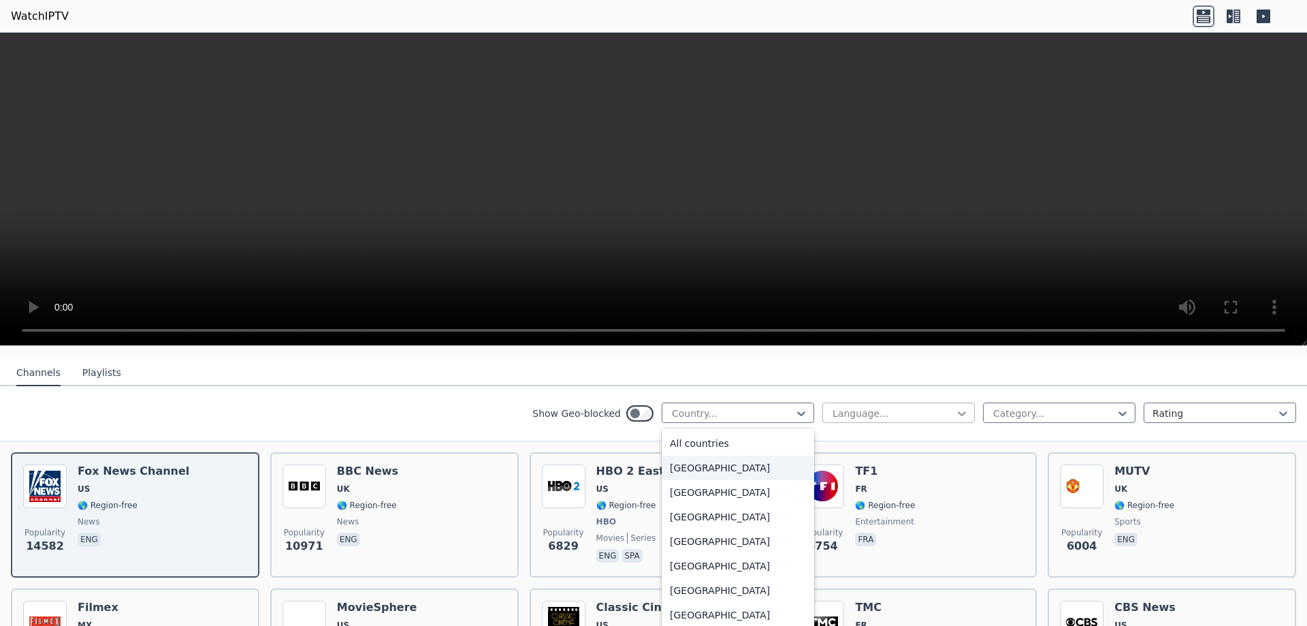
click at [958, 411] on icon at bounding box center [962, 413] width 8 height 5
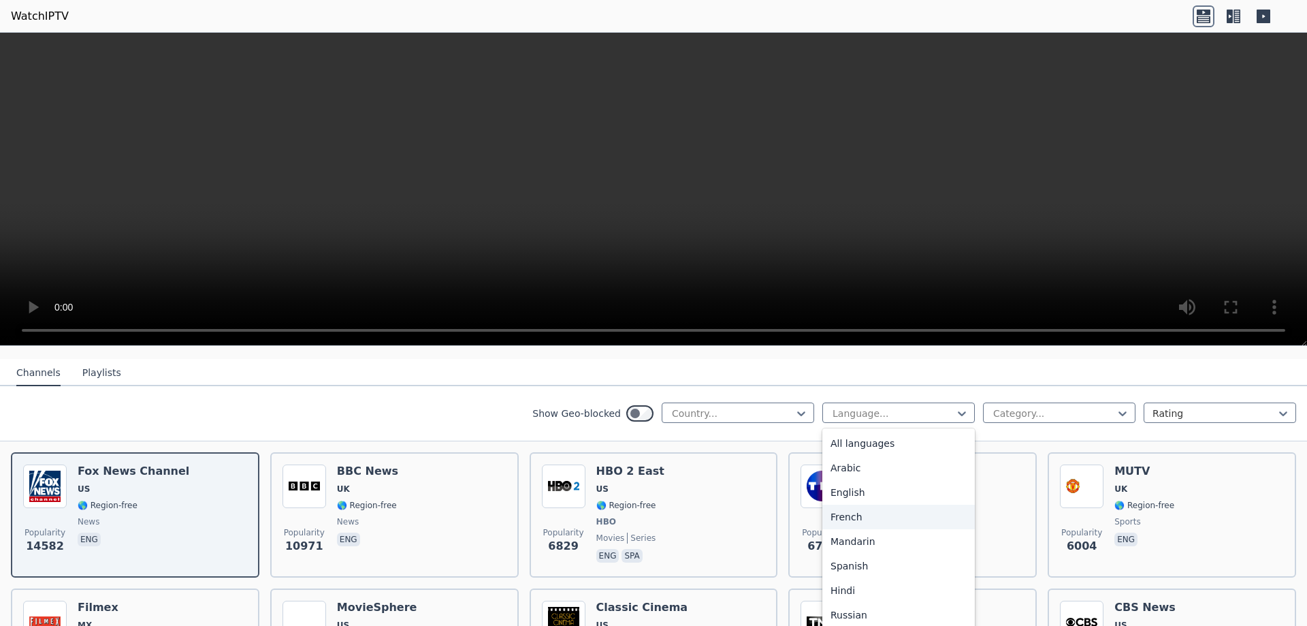
click at [848, 505] on div "French" at bounding box center [899, 517] width 153 height 25
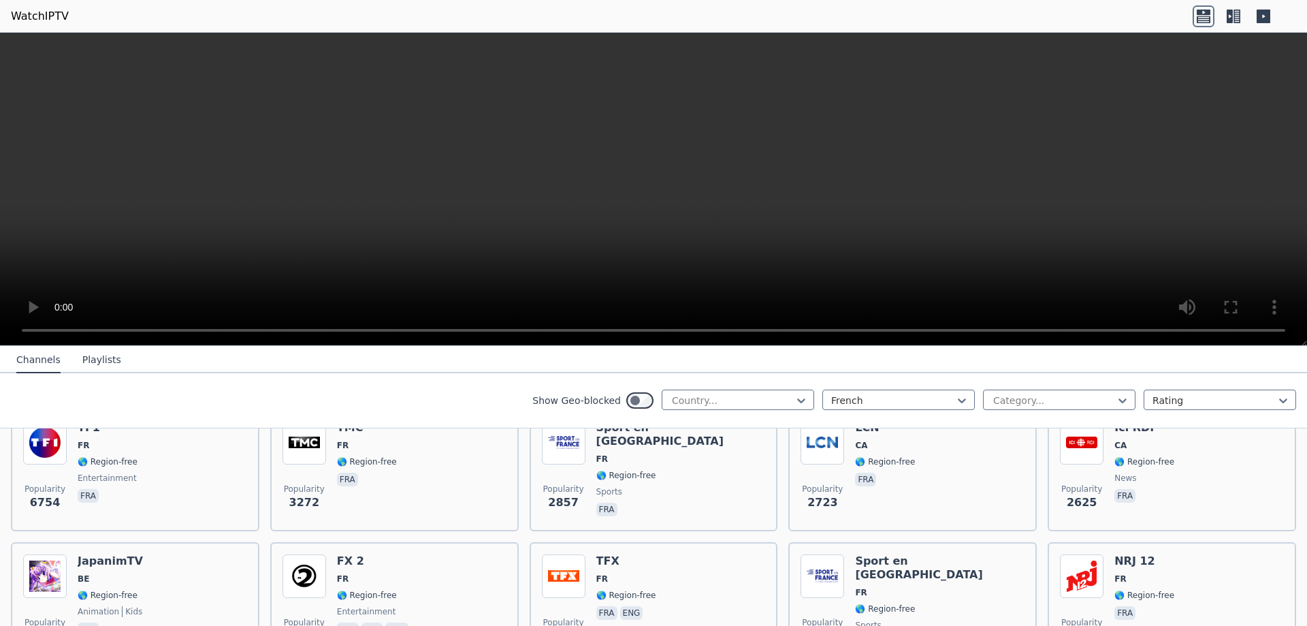
scroll to position [68, 0]
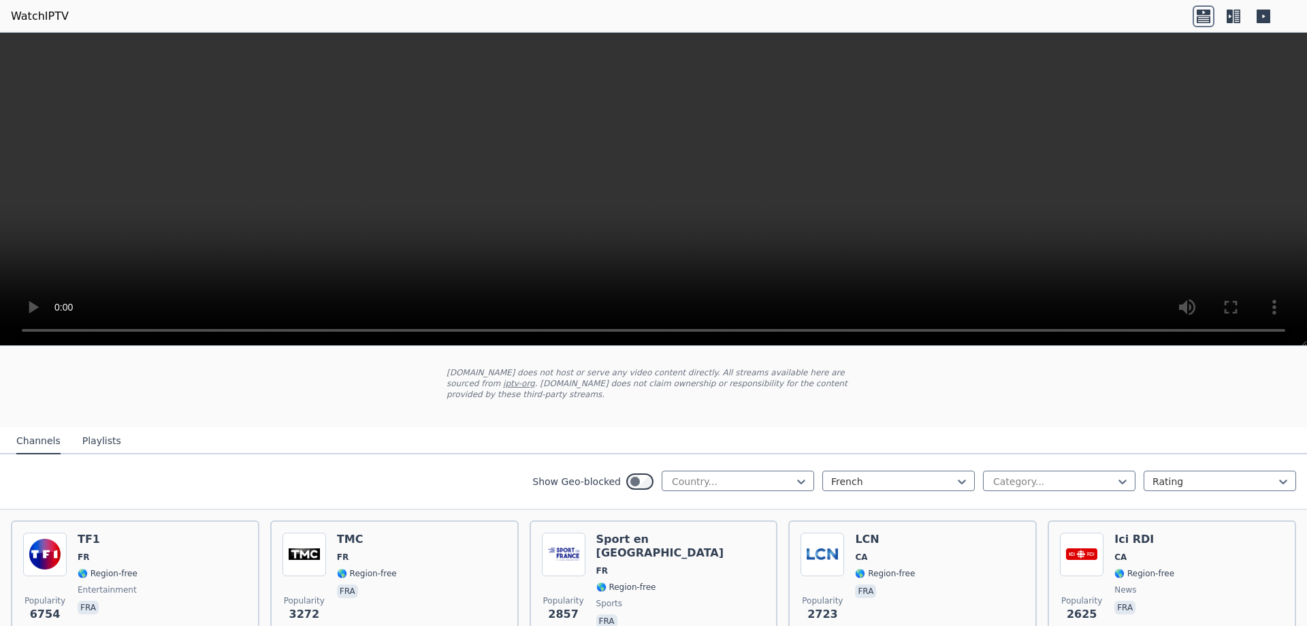
click at [1236, 14] on icon at bounding box center [1237, 17] width 7 height 14
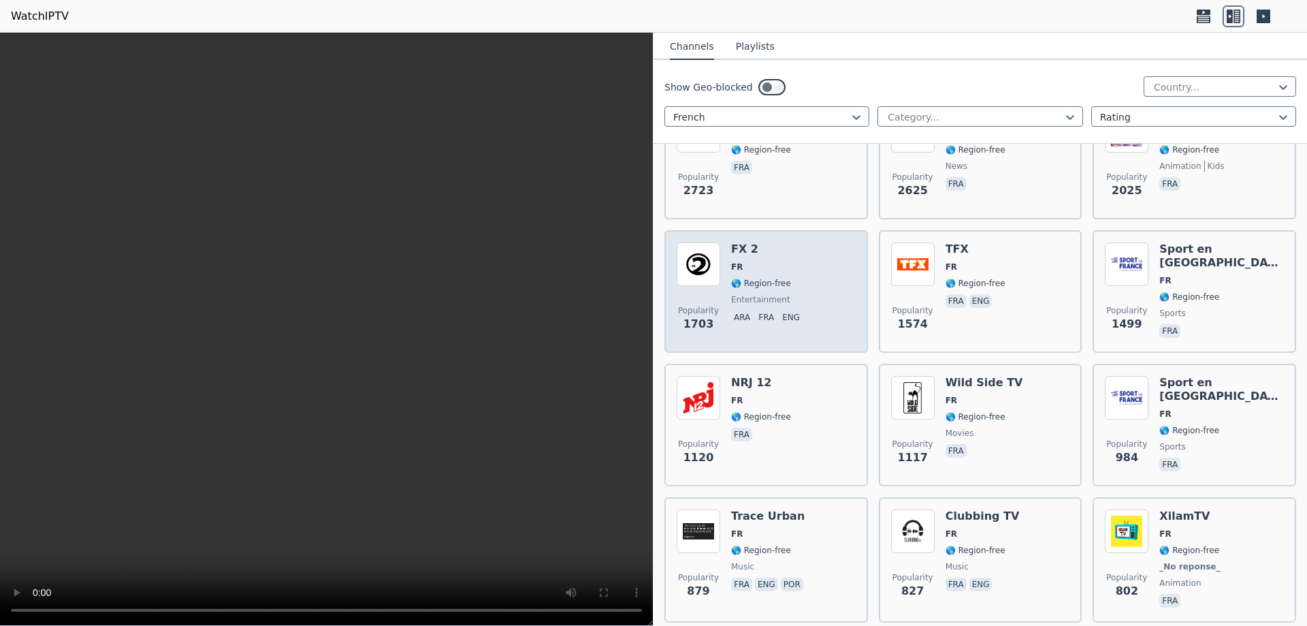
scroll to position [0, 0]
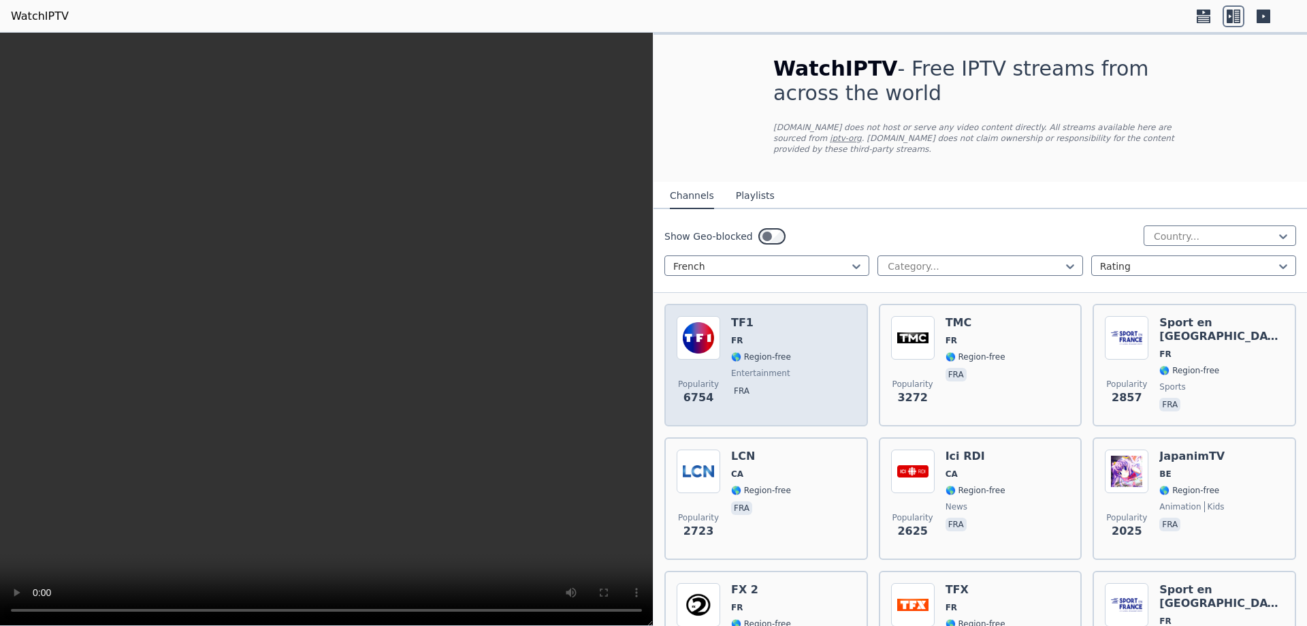
click at [818, 335] on div "Popularity 6754 TF1 FR 🌎 Region-free entertainment fra" at bounding box center [766, 365] width 179 height 98
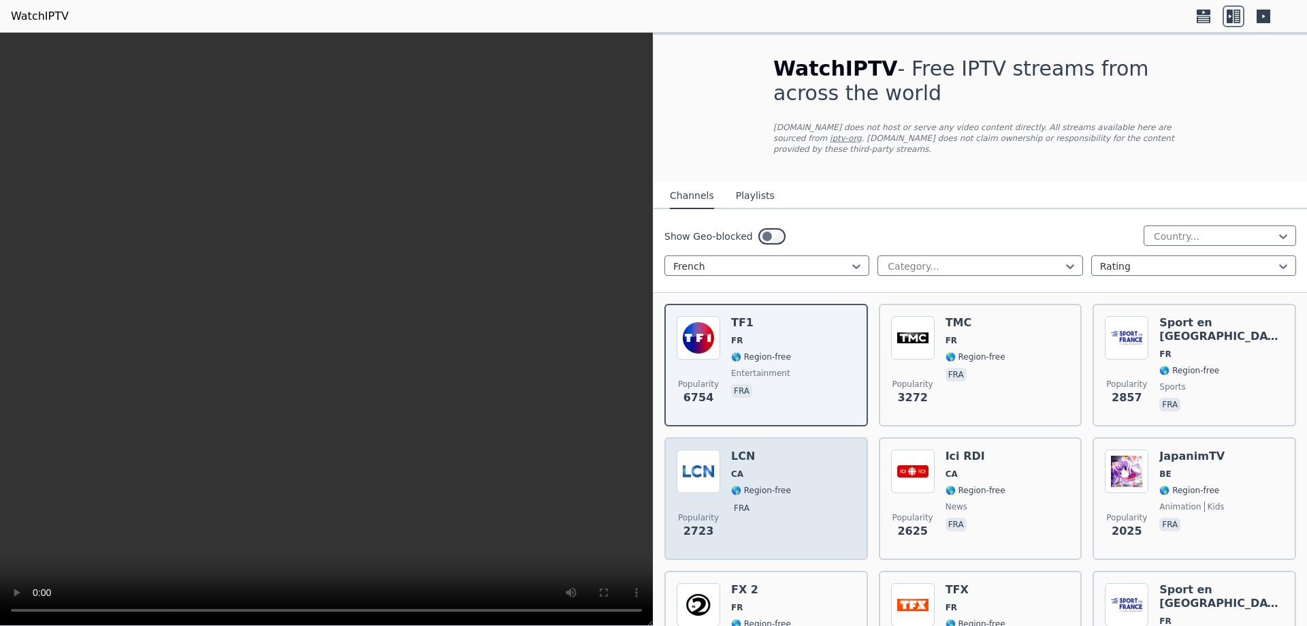
click at [797, 466] on div "Popularity 2723 LCN CA 🌎 Region-free fra" at bounding box center [766, 498] width 179 height 98
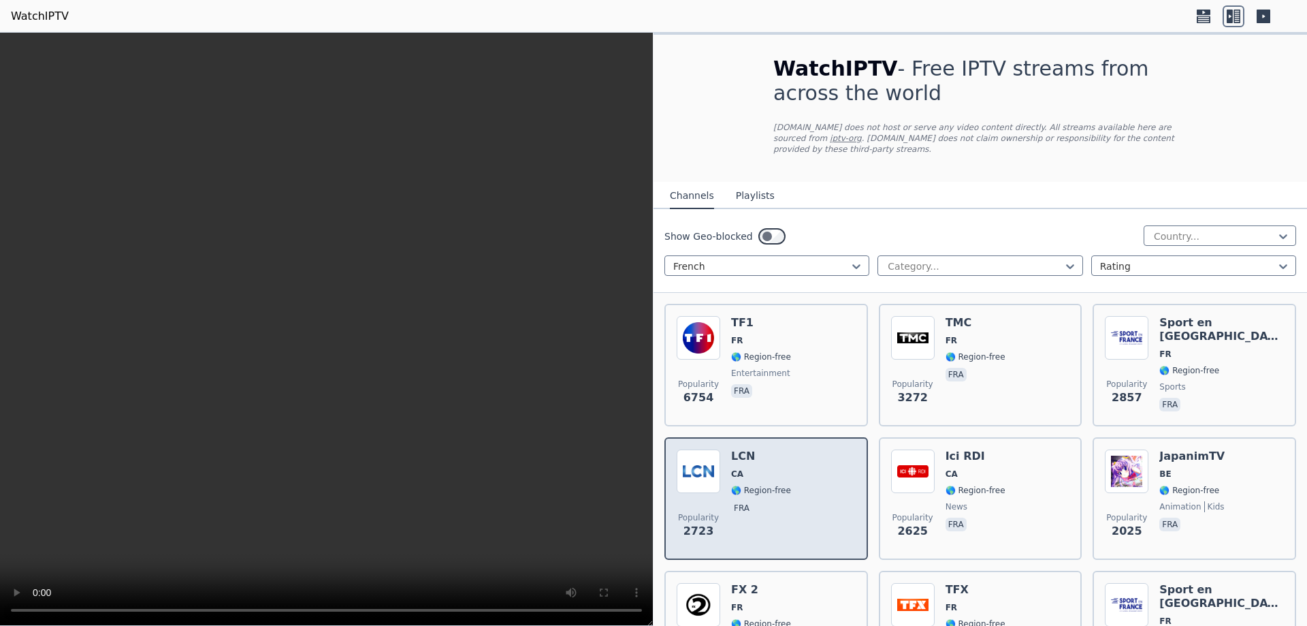
click at [797, 466] on div "Popularity 2723 LCN CA 🌎 Region-free fra" at bounding box center [766, 498] width 179 height 98
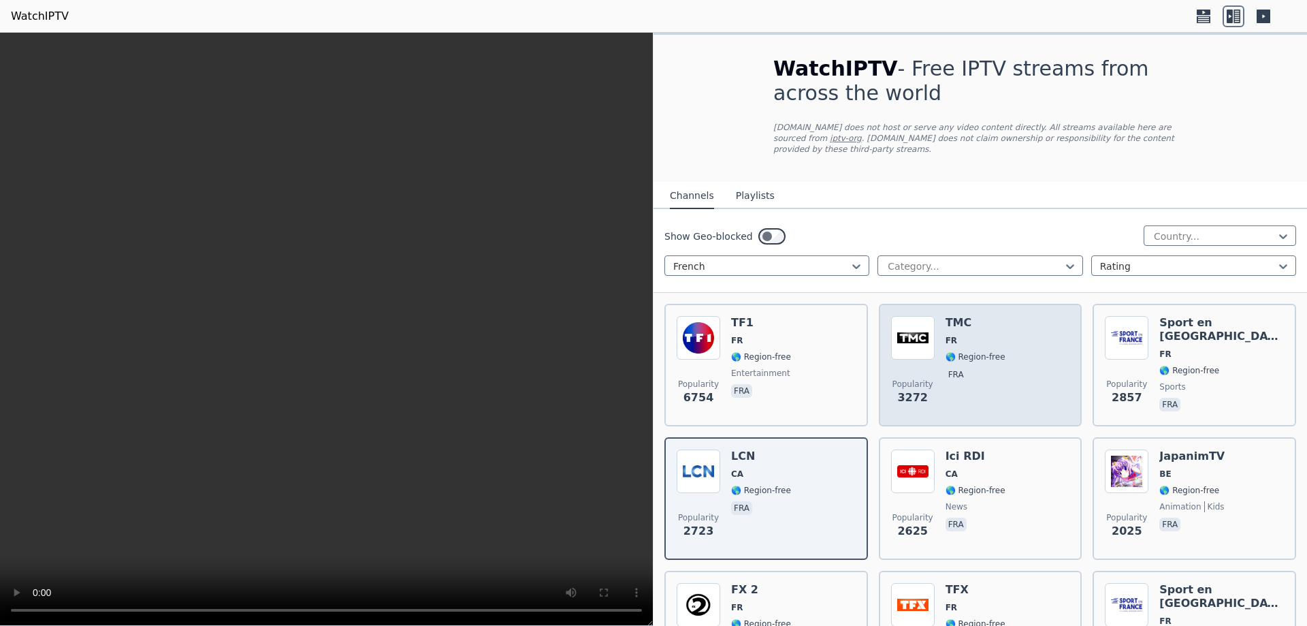
click at [1001, 330] on div "Popularity 3272 TMC FR 🌎 Region-free fra" at bounding box center [980, 365] width 179 height 98
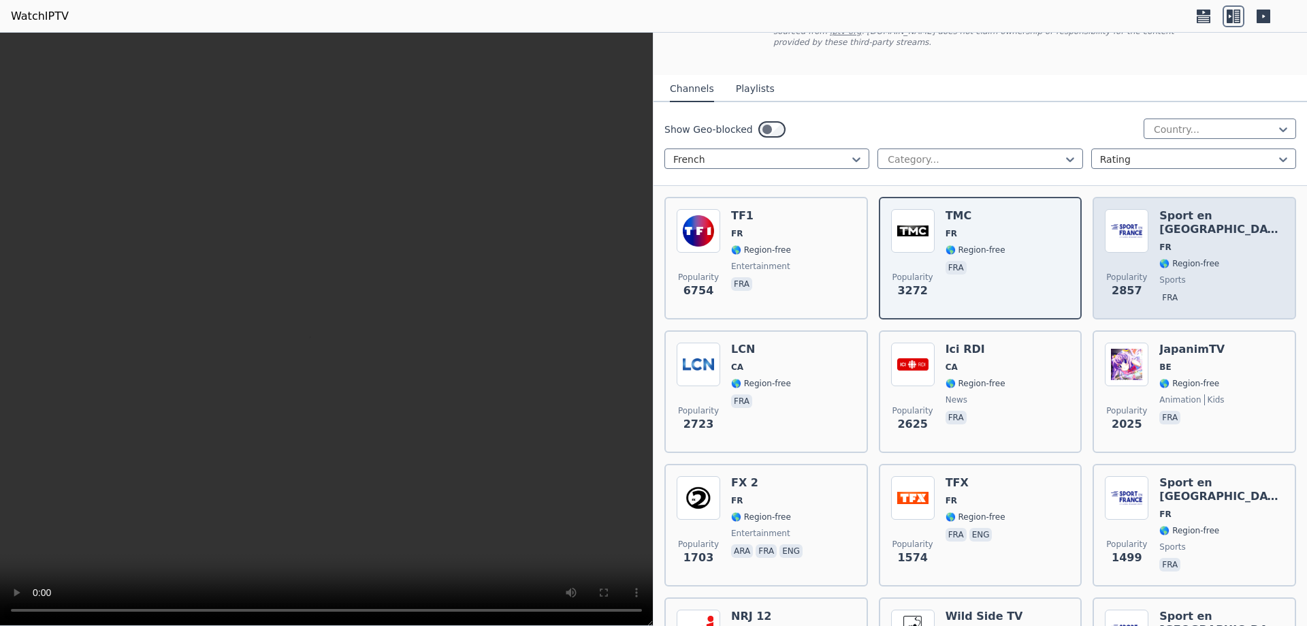
scroll to position [136, 0]
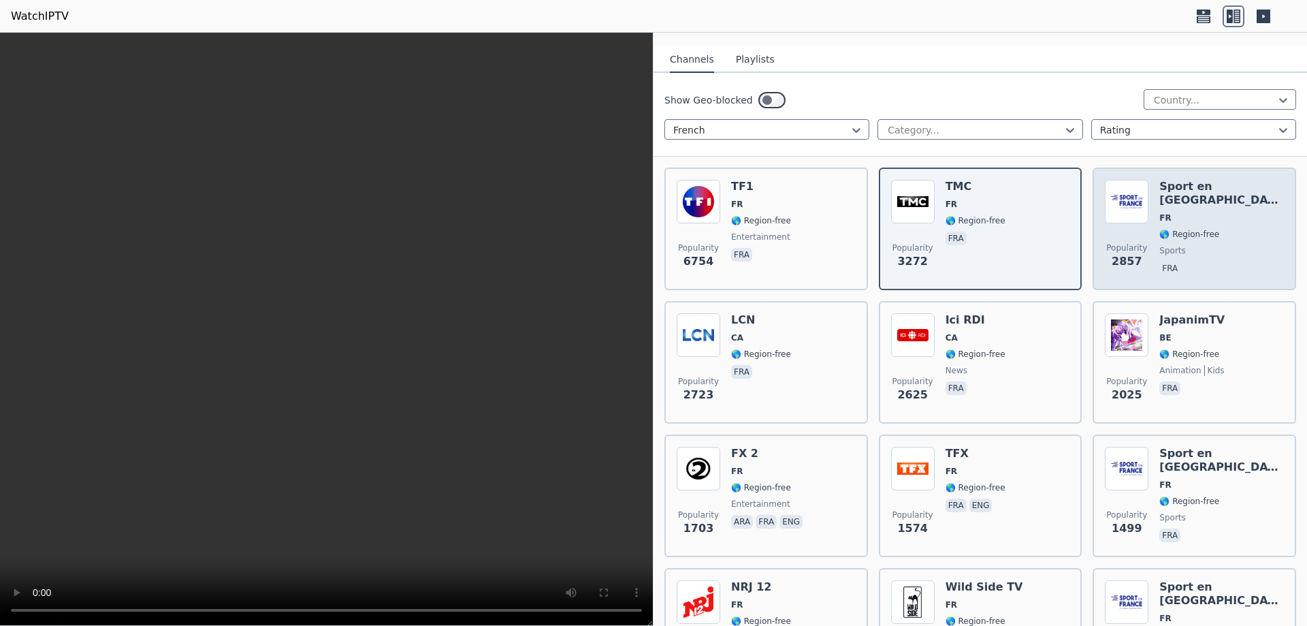
click at [1203, 229] on span "🌎 Region-free" at bounding box center [1190, 234] width 60 height 11
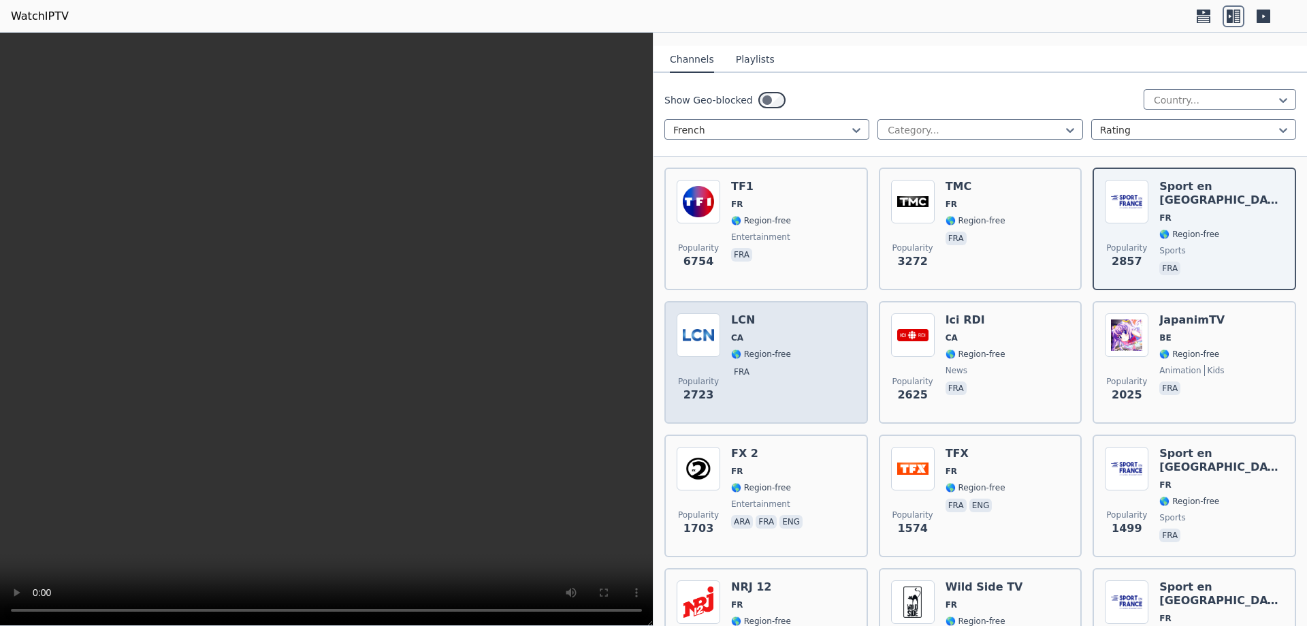
click at [761, 349] on span "🌎 Region-free" at bounding box center [761, 354] width 60 height 11
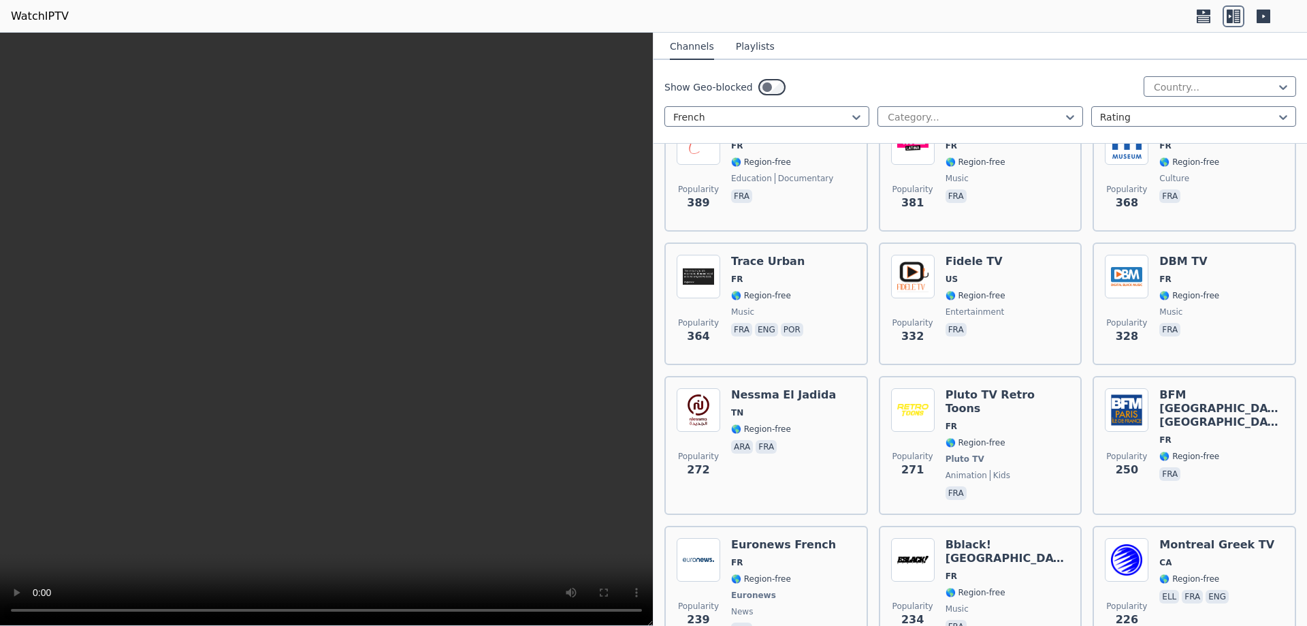
scroll to position [0, 0]
